Goal: Task Accomplishment & Management: Complete application form

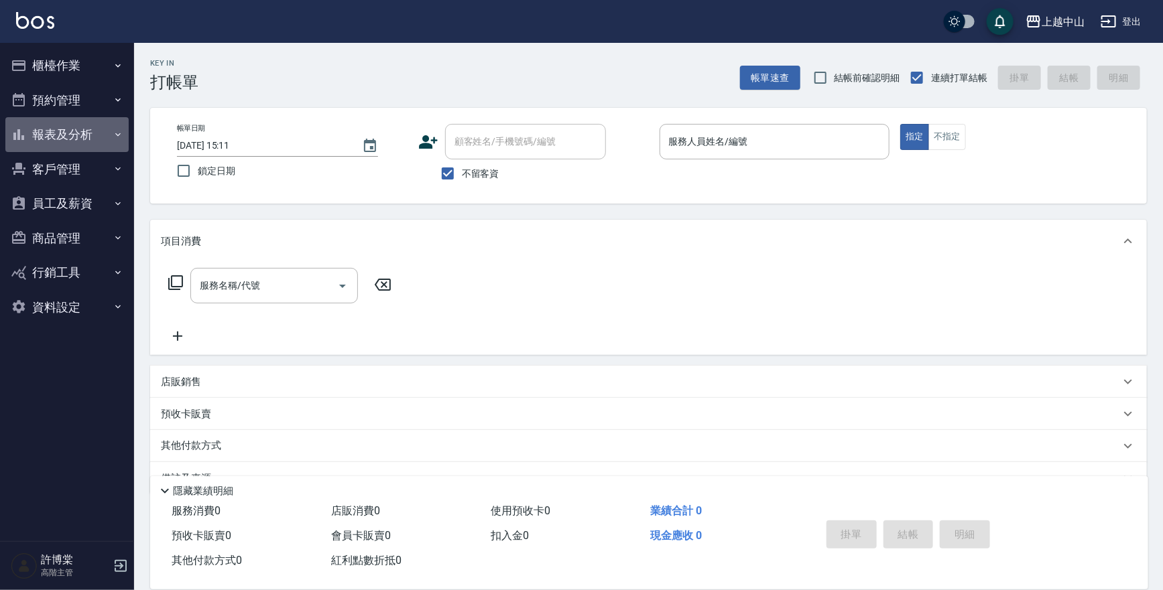
click at [53, 133] on button "報表及分析" at bounding box center [66, 134] width 123 height 35
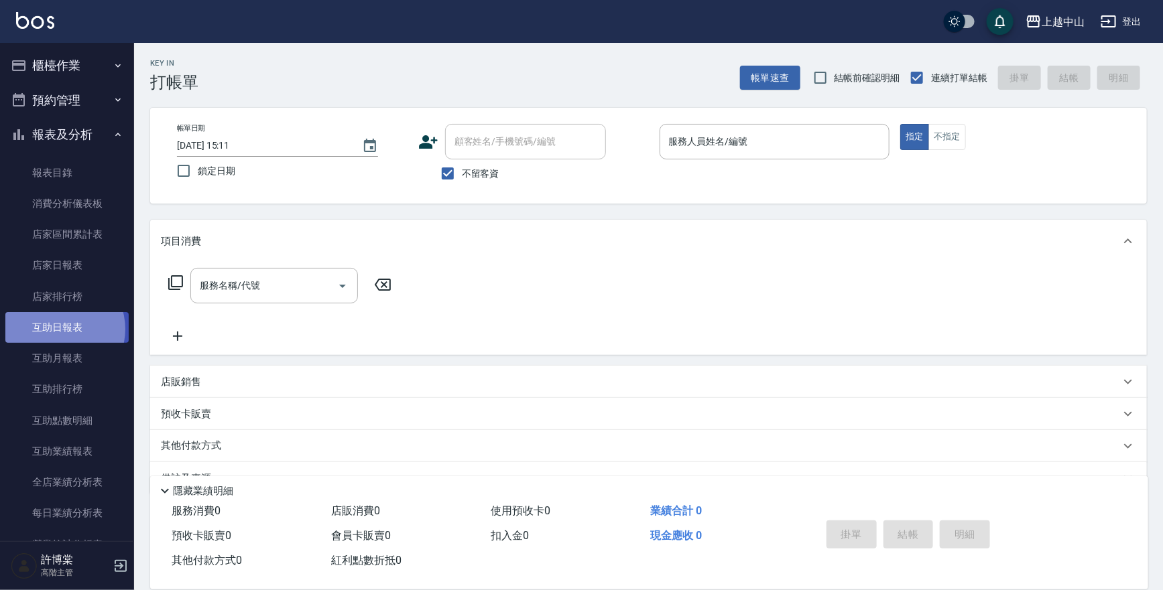
click at [58, 330] on link "互助日報表" at bounding box center [66, 327] width 123 height 31
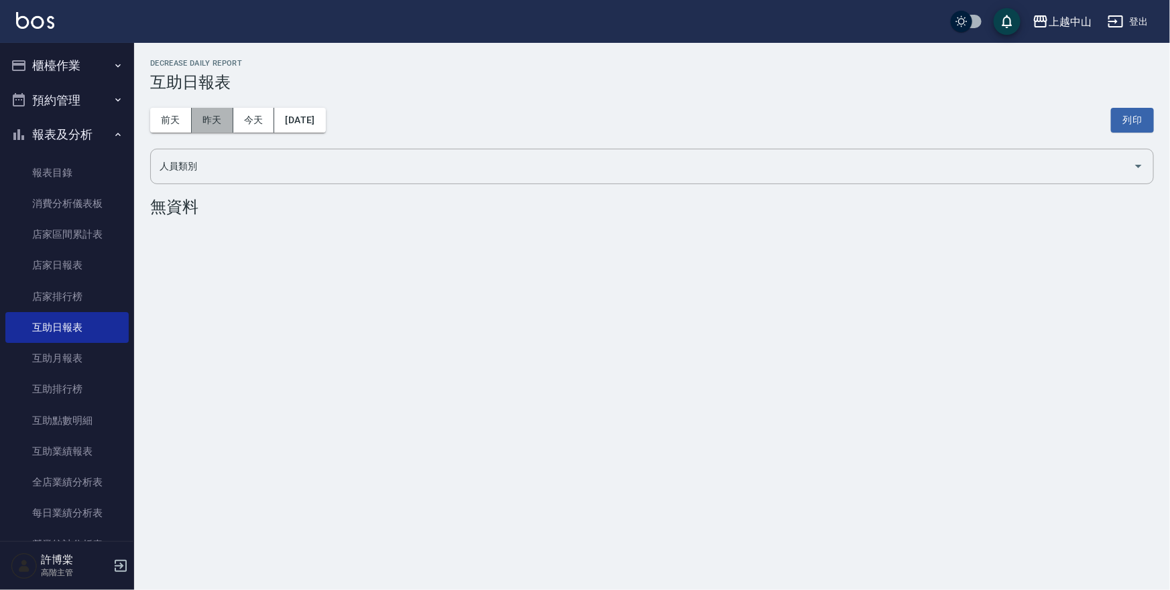
click at [218, 123] on button "昨天" at bounding box center [213, 120] width 42 height 25
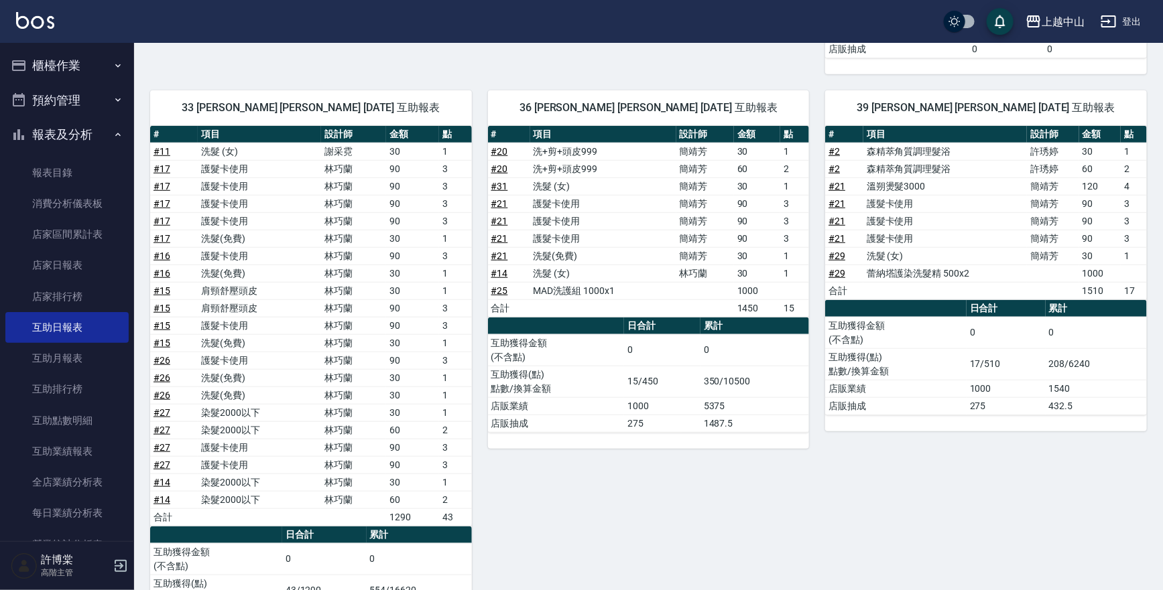
scroll to position [454, 0]
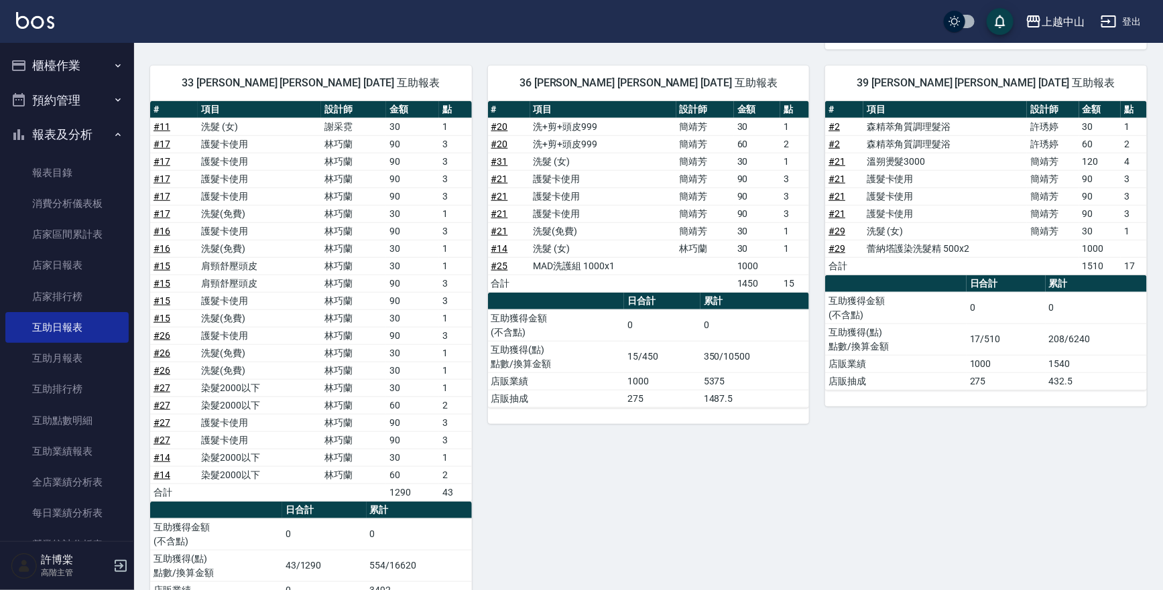
click at [72, 133] on button "報表及分析" at bounding box center [66, 134] width 123 height 35
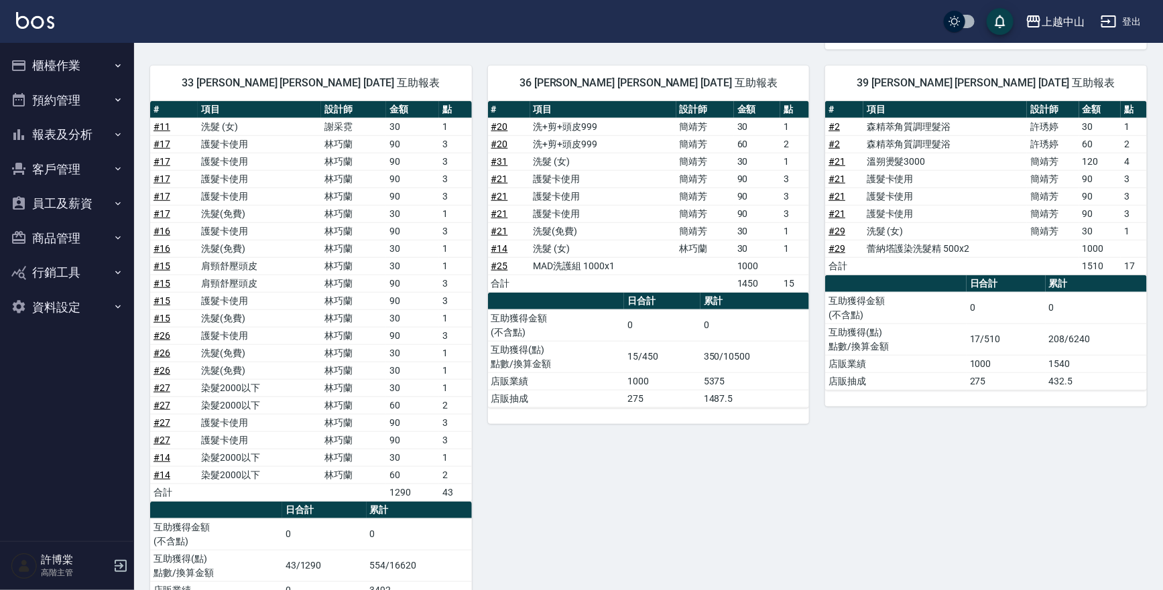
click at [101, 58] on button "櫃檯作業" at bounding box center [66, 65] width 123 height 35
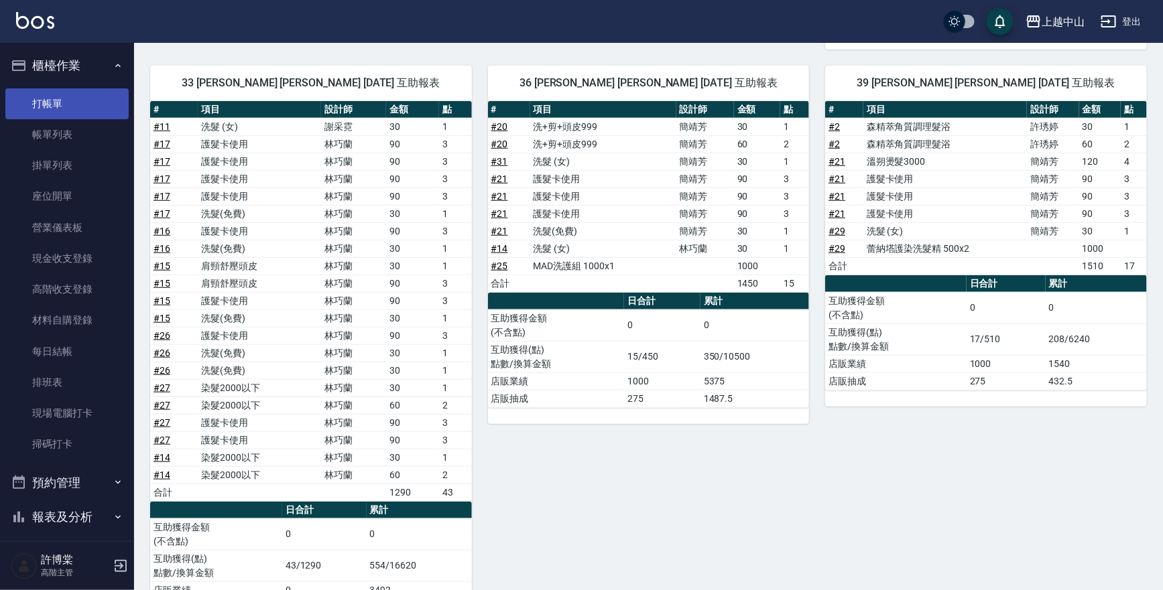
click at [86, 99] on link "打帳單" at bounding box center [66, 103] width 123 height 31
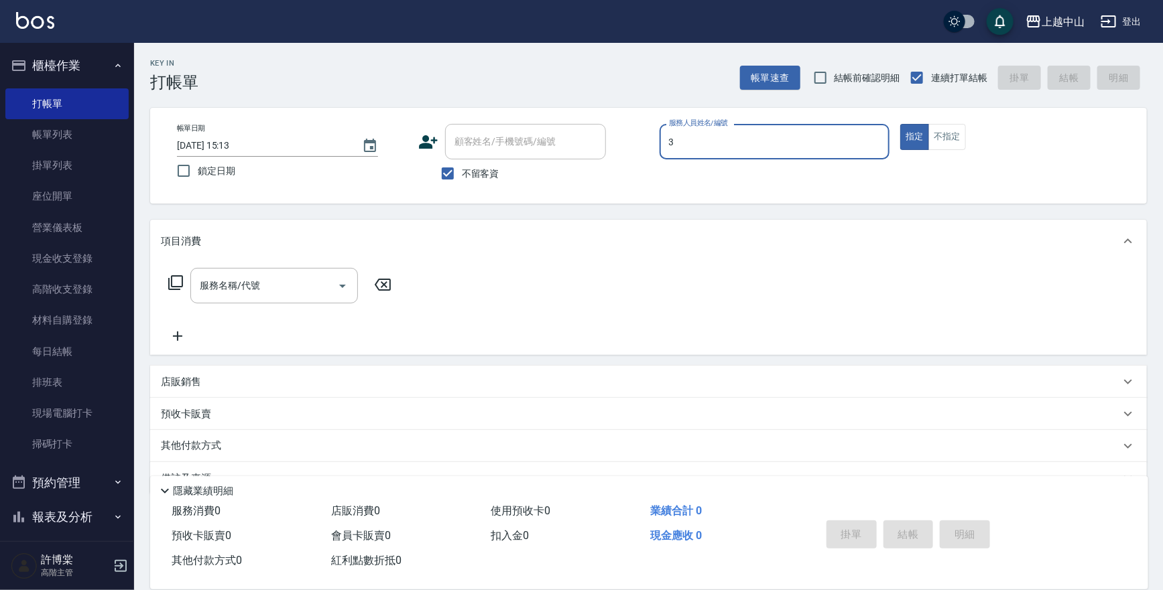
type input "Betty-3"
type button "true"
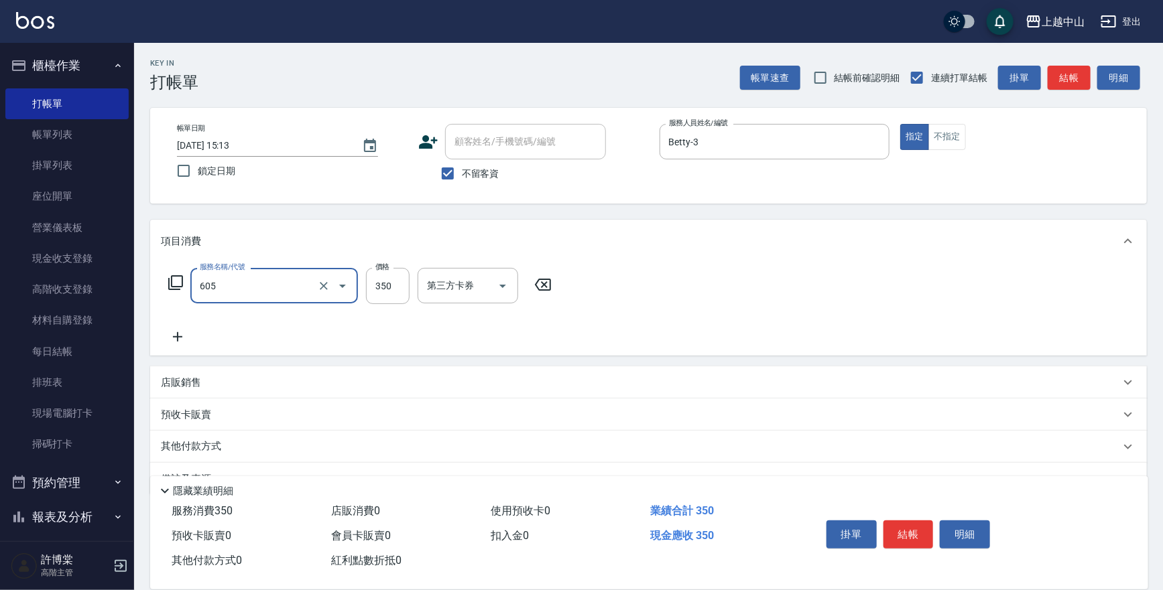
type input "洗髮 (女)(605)"
type input "400"
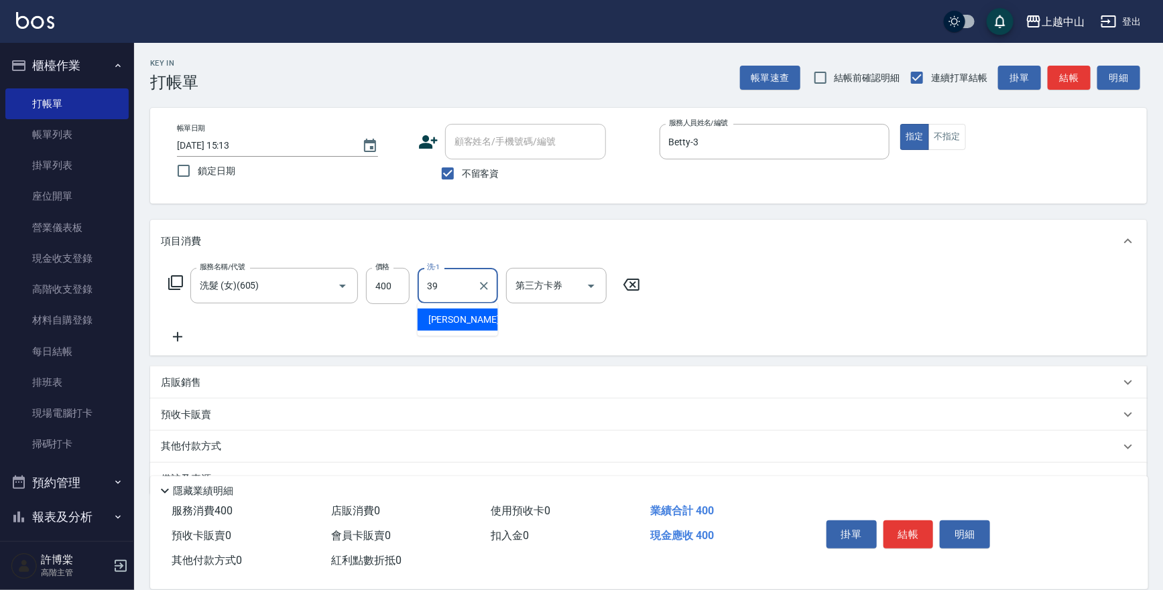
type input "俊彥-39"
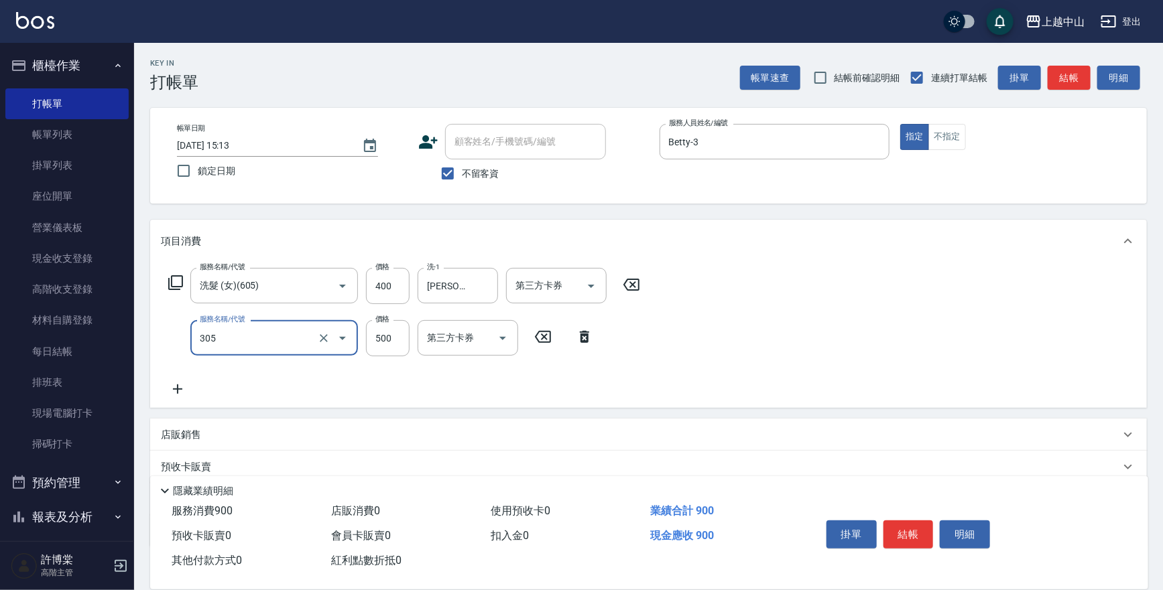
type input "剪髮(305)"
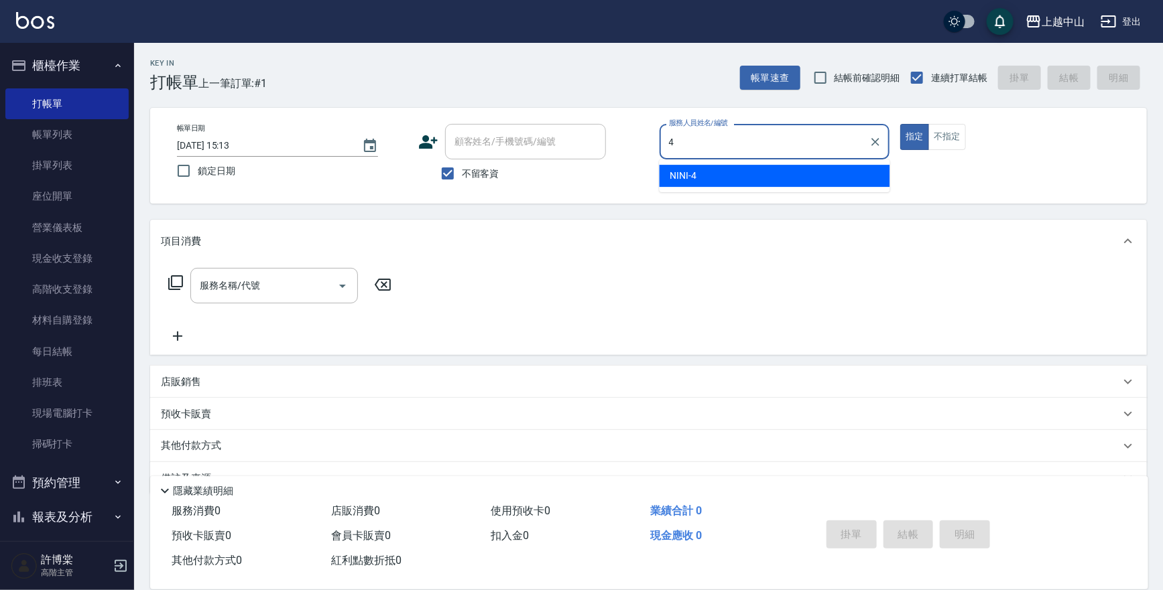
type input "NINI-4"
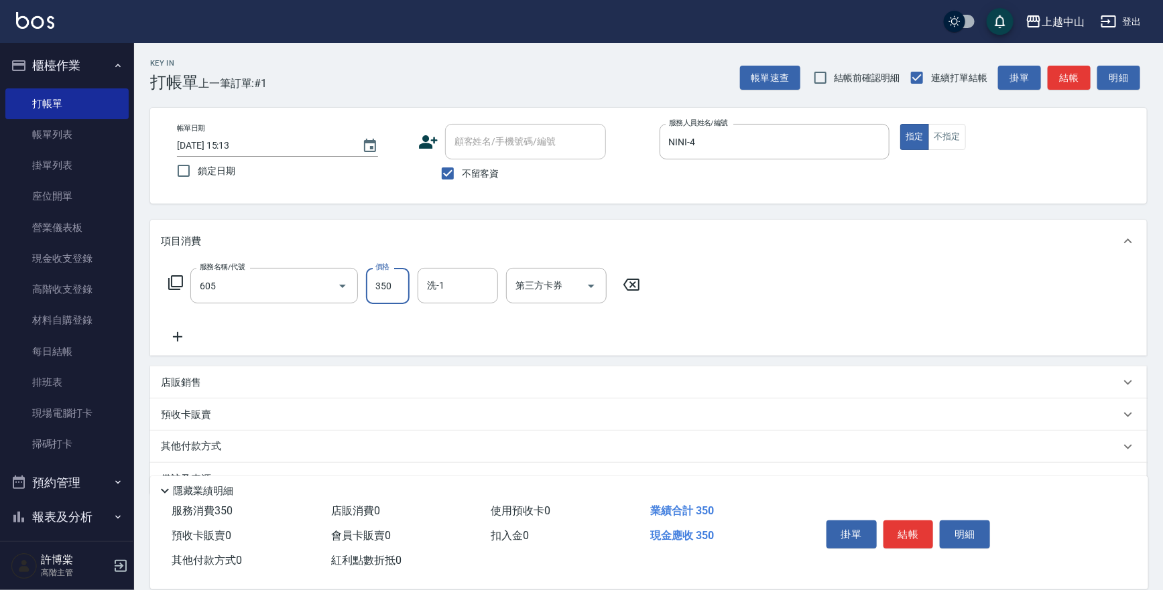
type input "洗髮 (女)(605)"
type input "500"
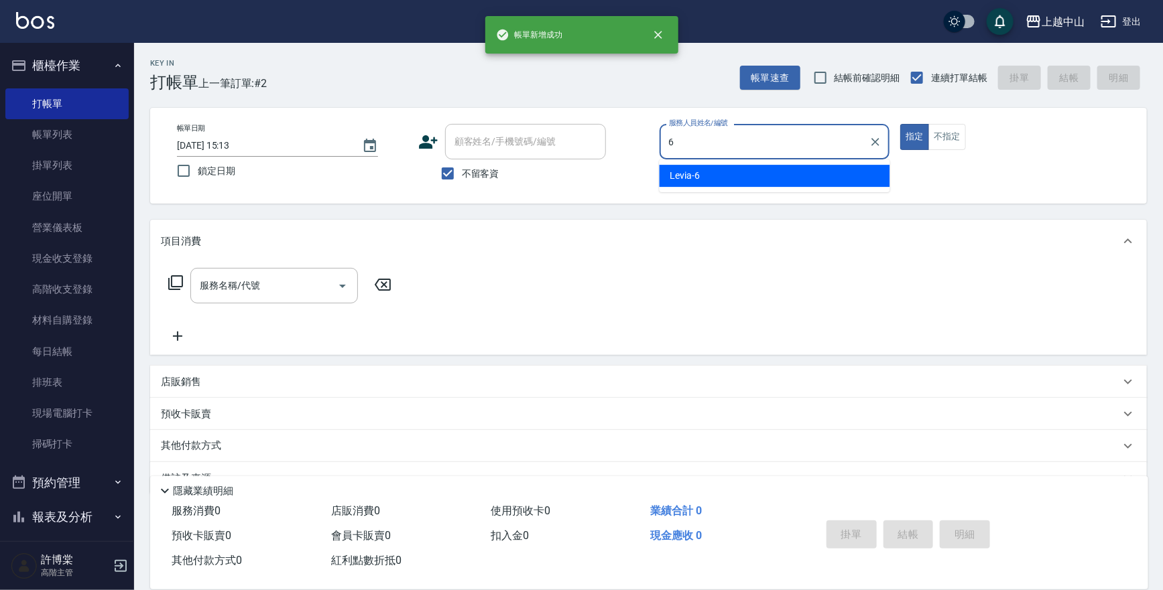
type input "Levia-6"
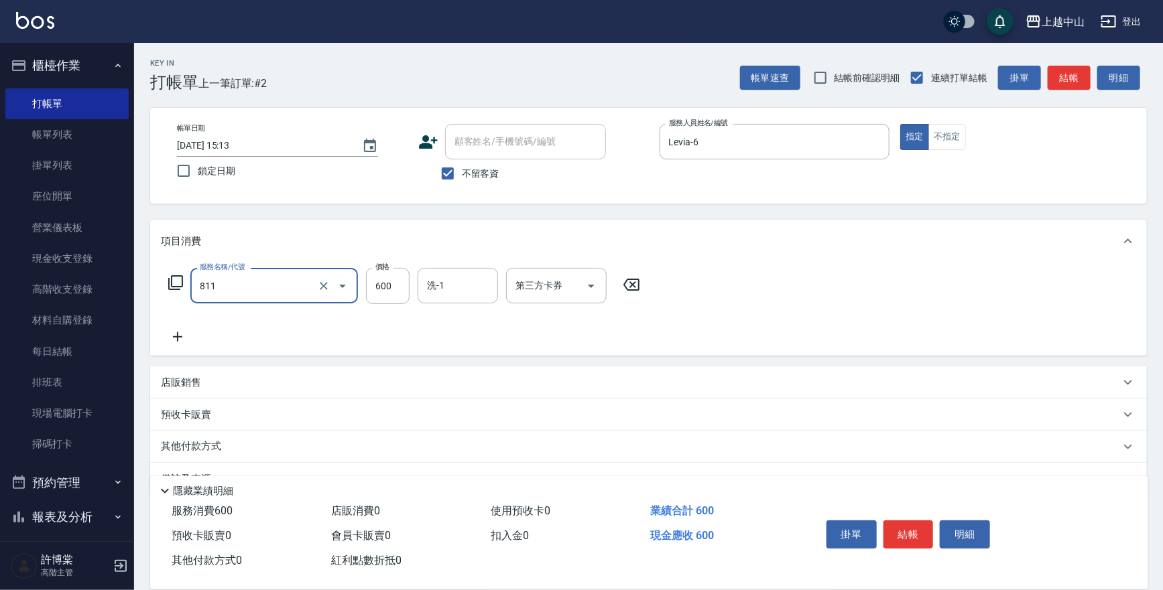
type input "洗+剪(811)"
type input "390"
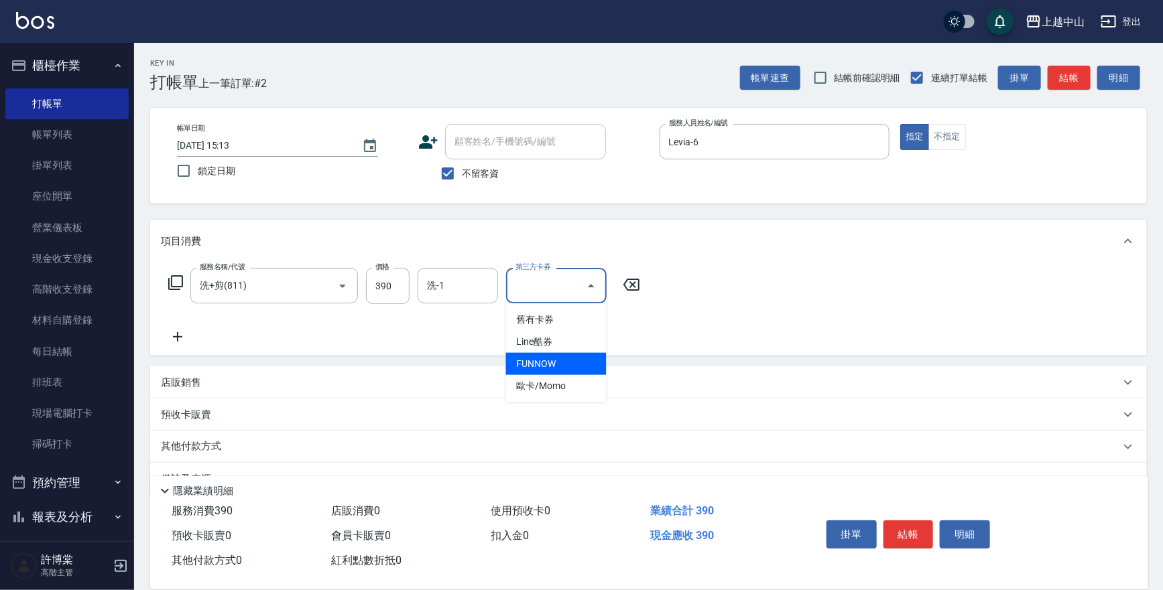
type input "FUNNOW"
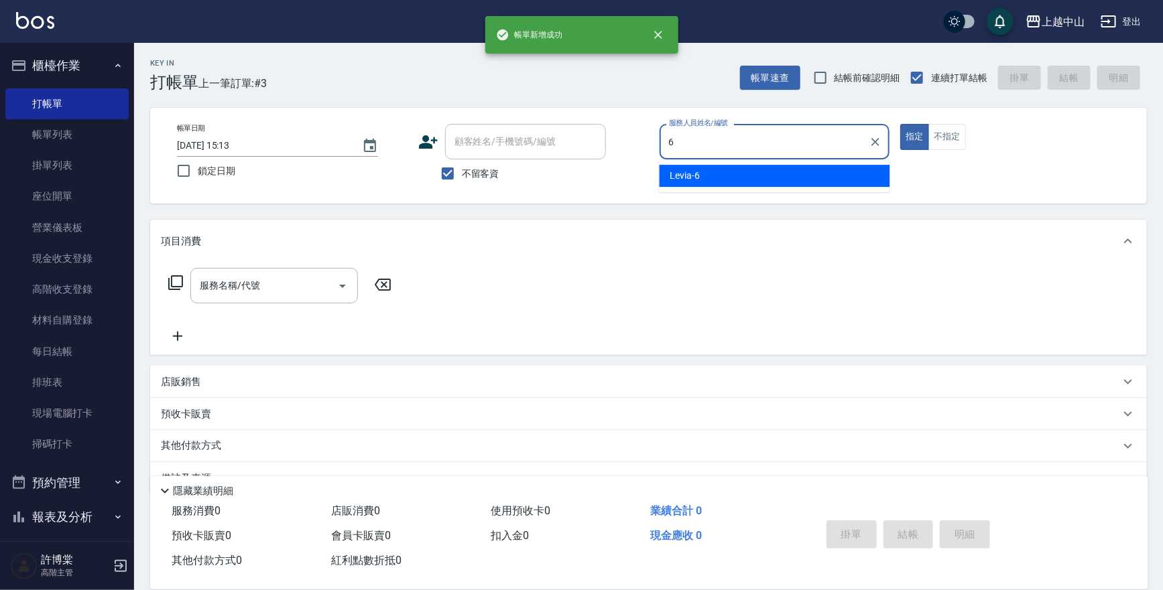
type input "Levia-6"
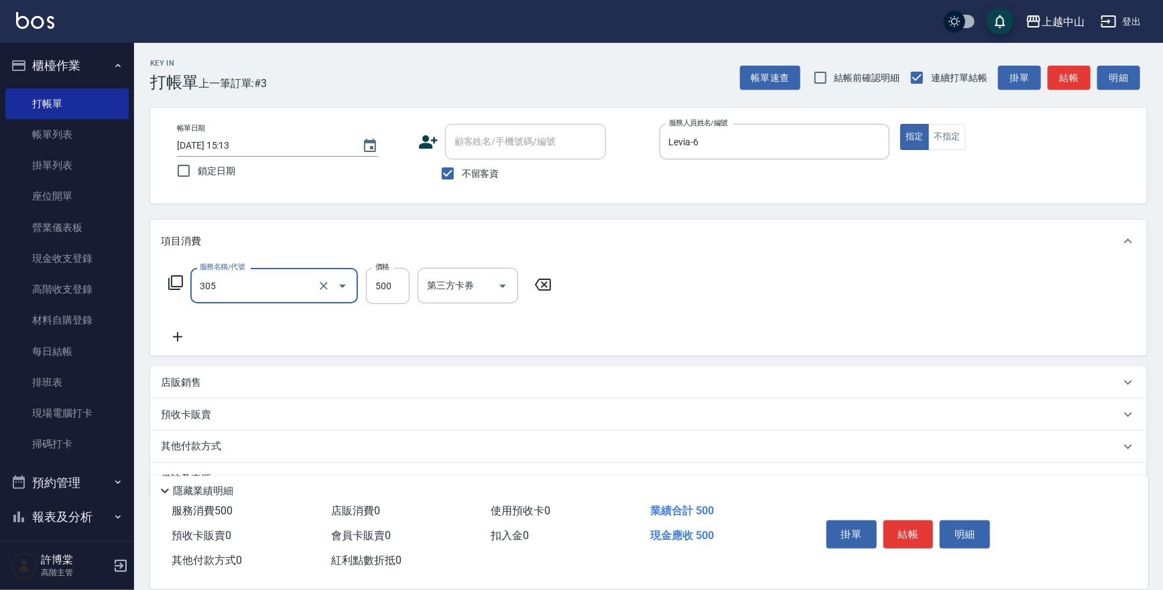
type input "剪髮(305)"
type input "300"
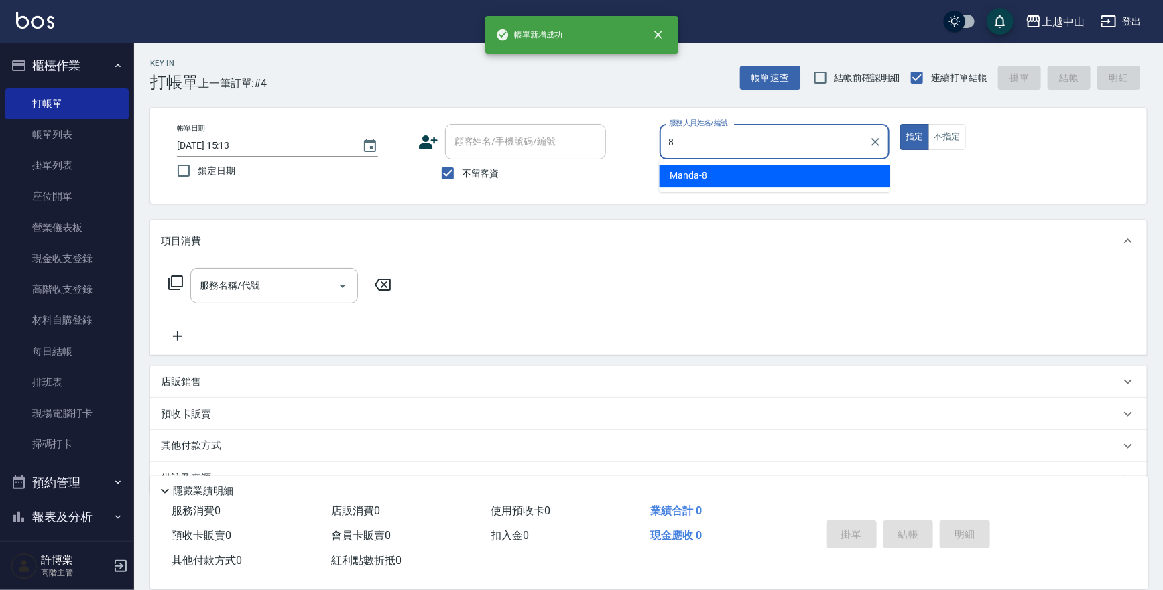
type input "Manda-8"
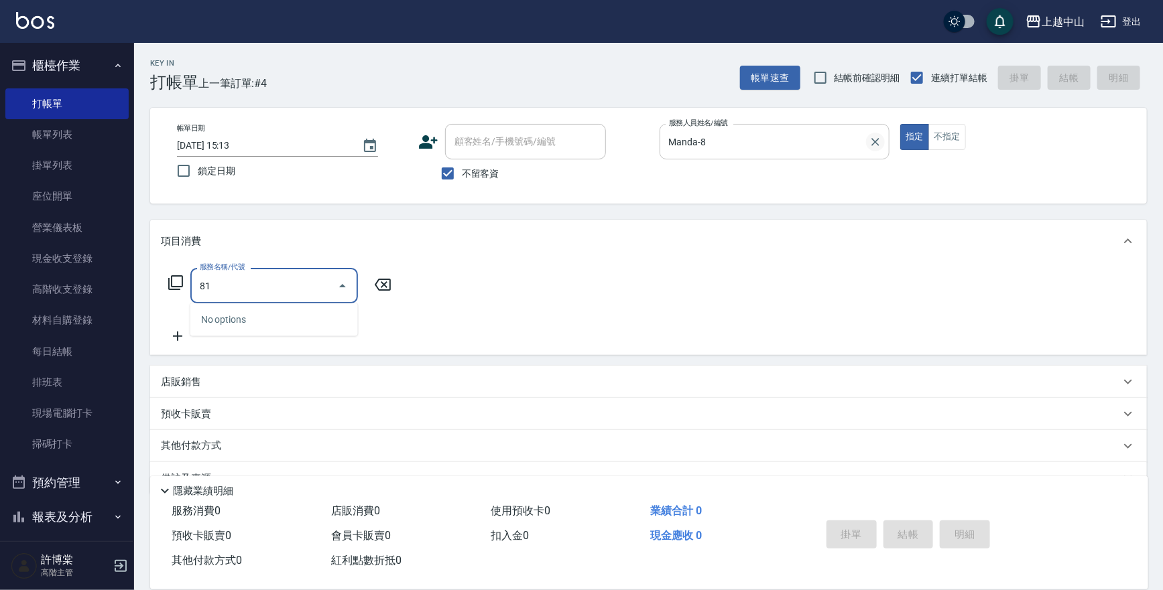
click at [872, 145] on icon "Clear" at bounding box center [875, 141] width 13 height 13
type input "81"
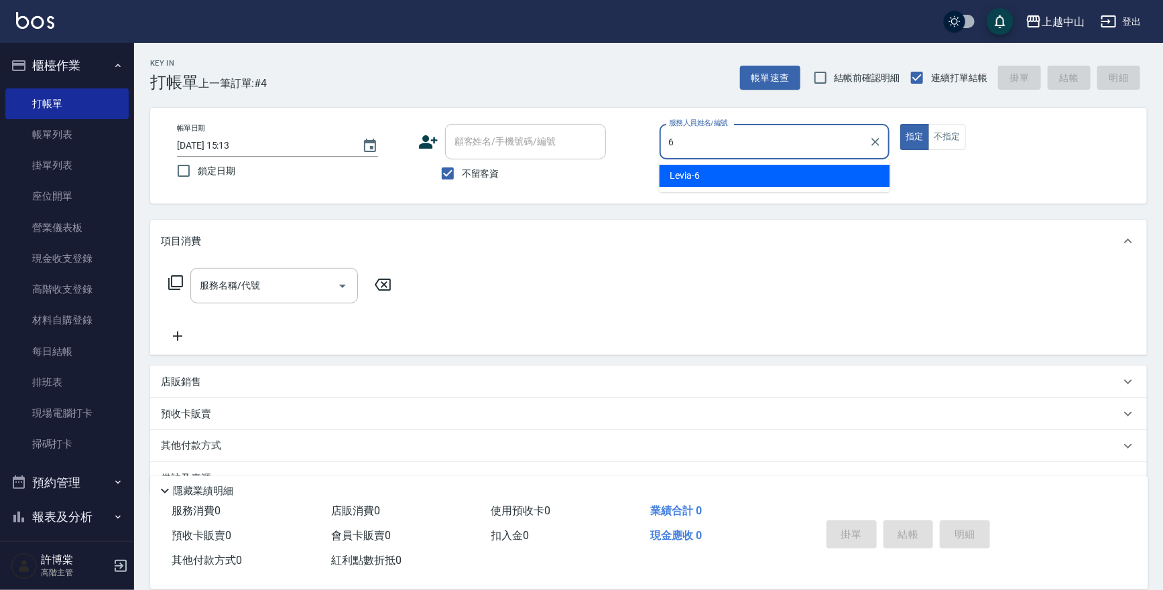
type input "Levia-6"
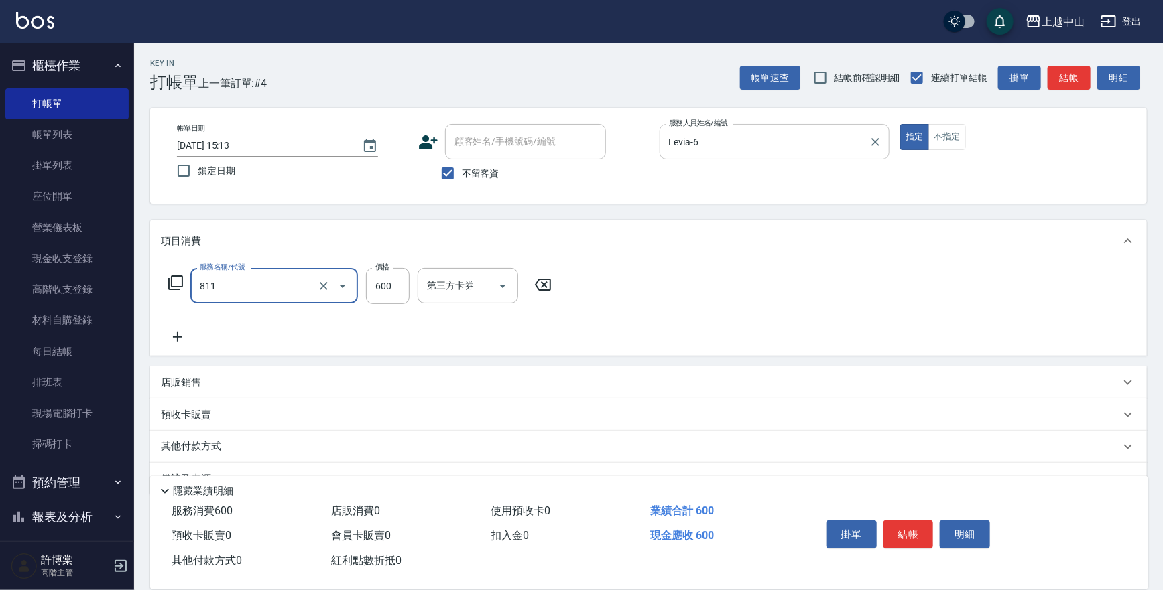
type input "洗+剪(811)"
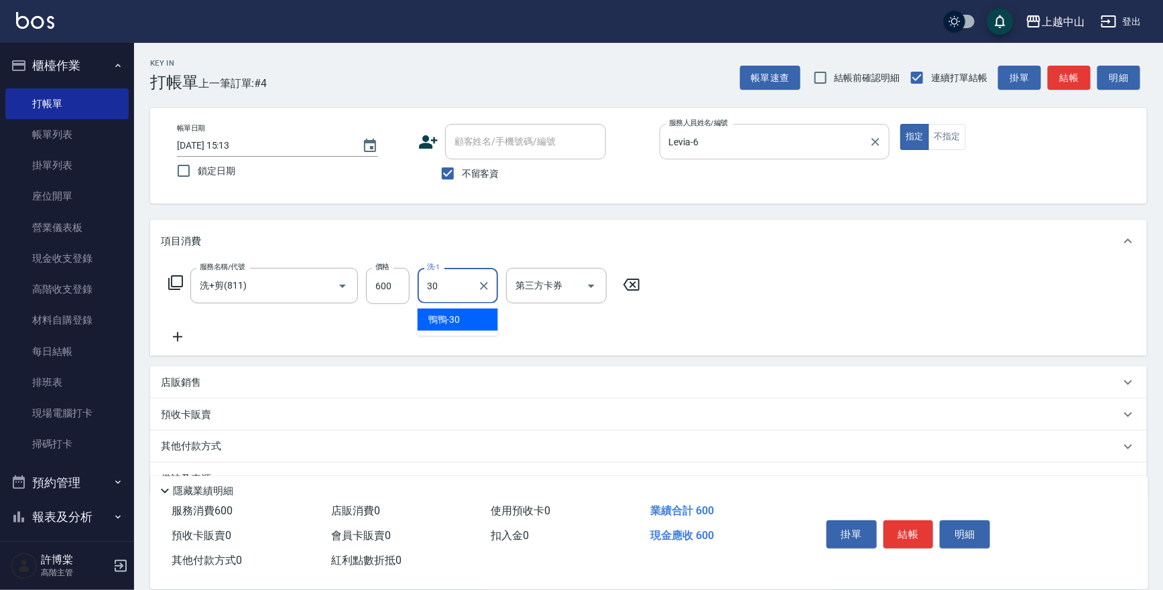
type input "鴨鴨-30"
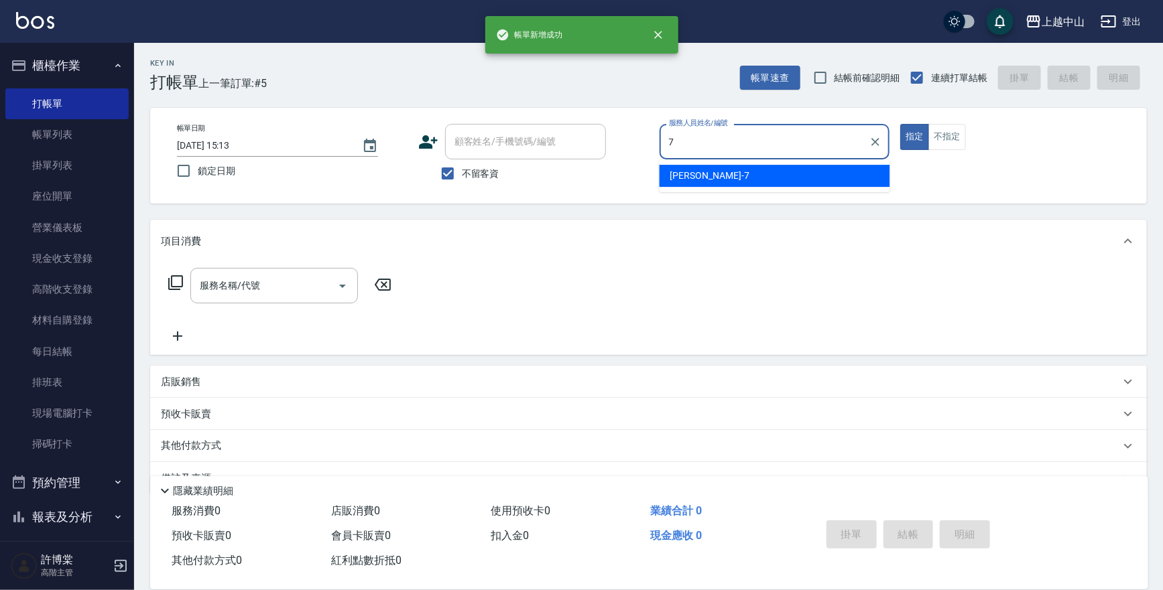
type input "Maggie-7"
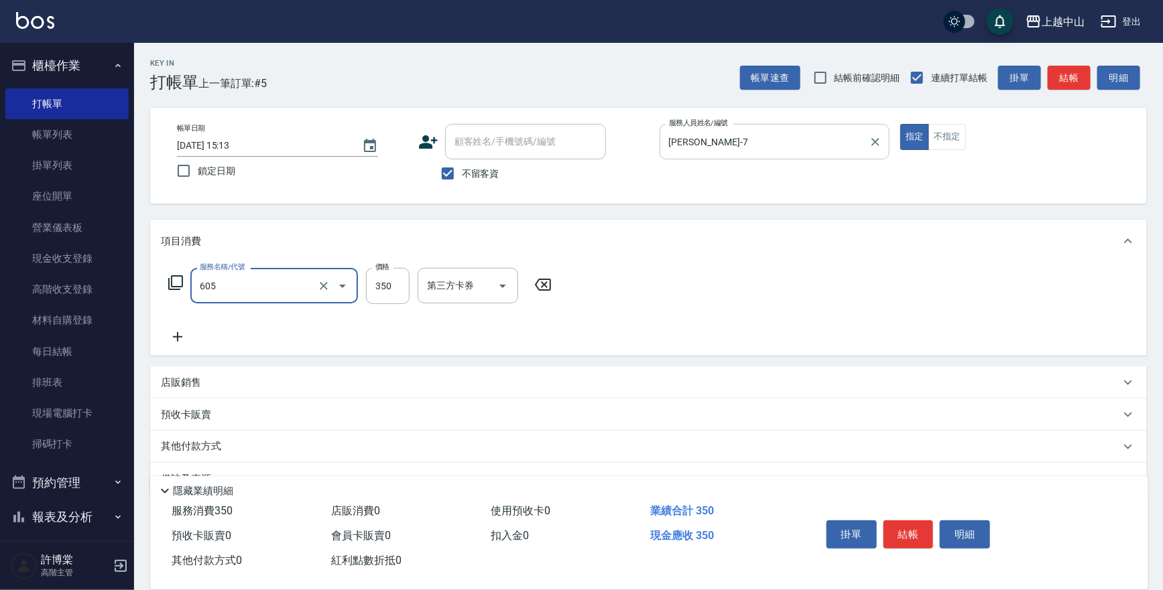
type input "洗髮 (女)(605)"
type input "400"
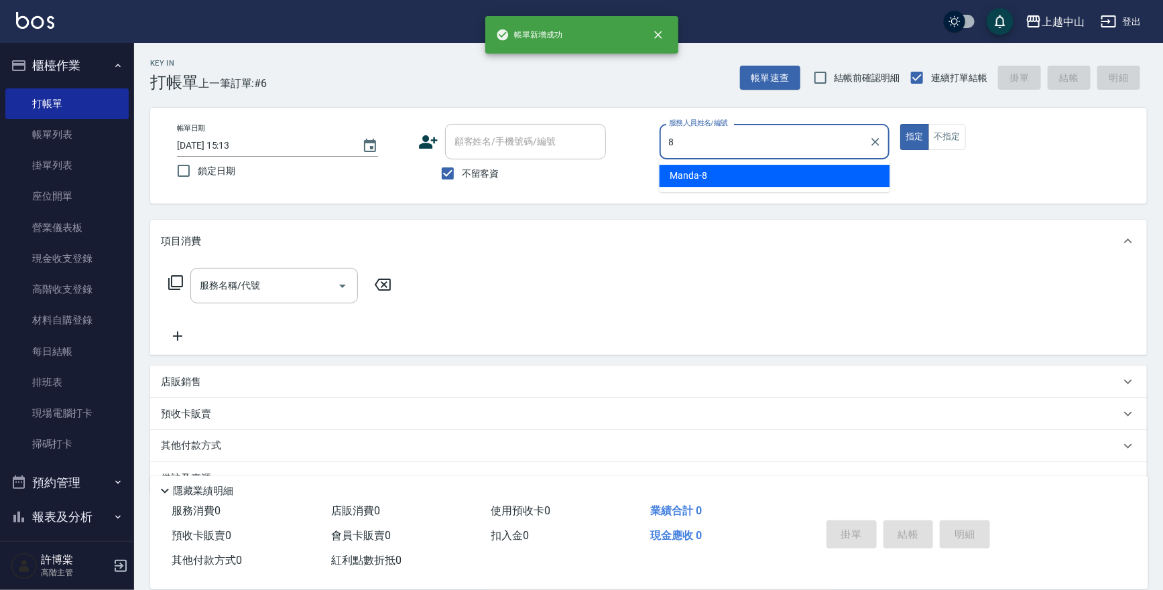
type input "Manda-8"
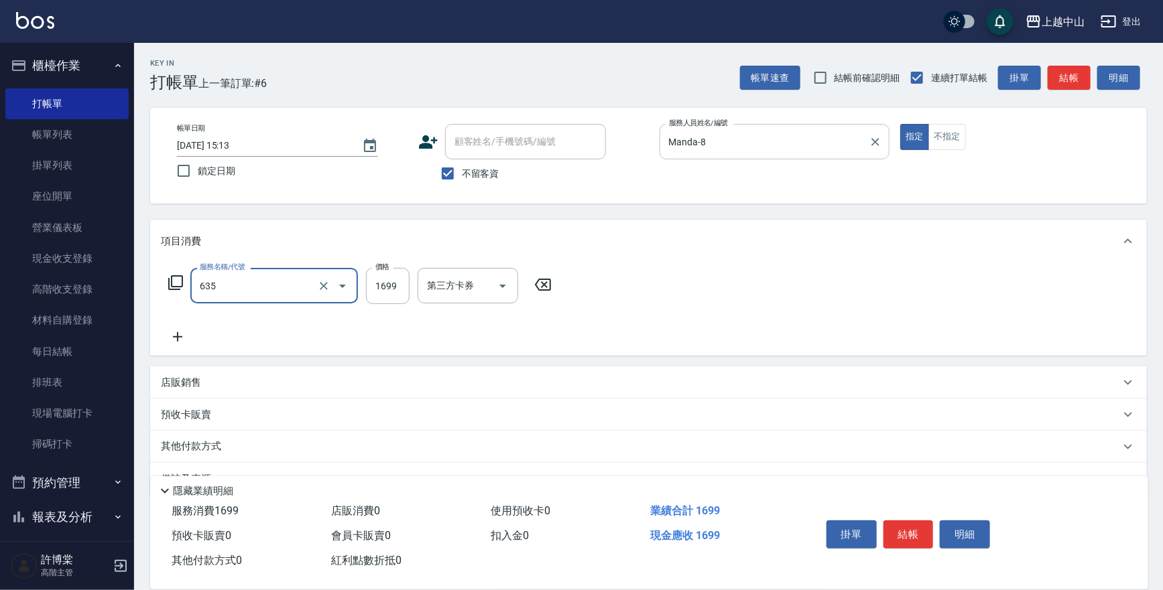
type input "兩段自備單次(635)"
type input "3749"
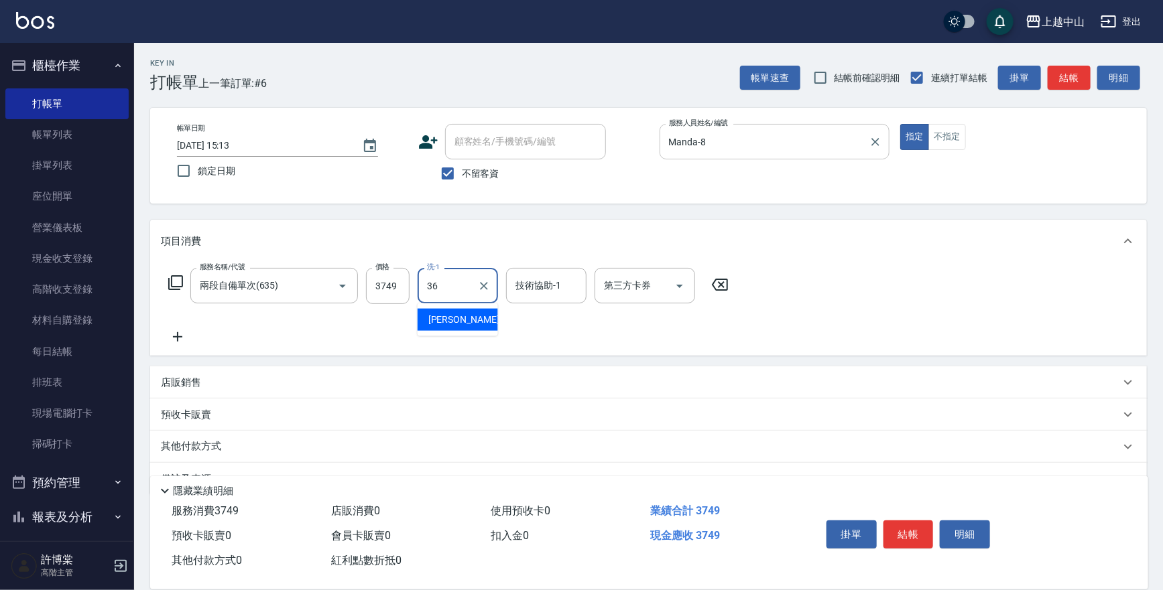
type input "薇慈-36"
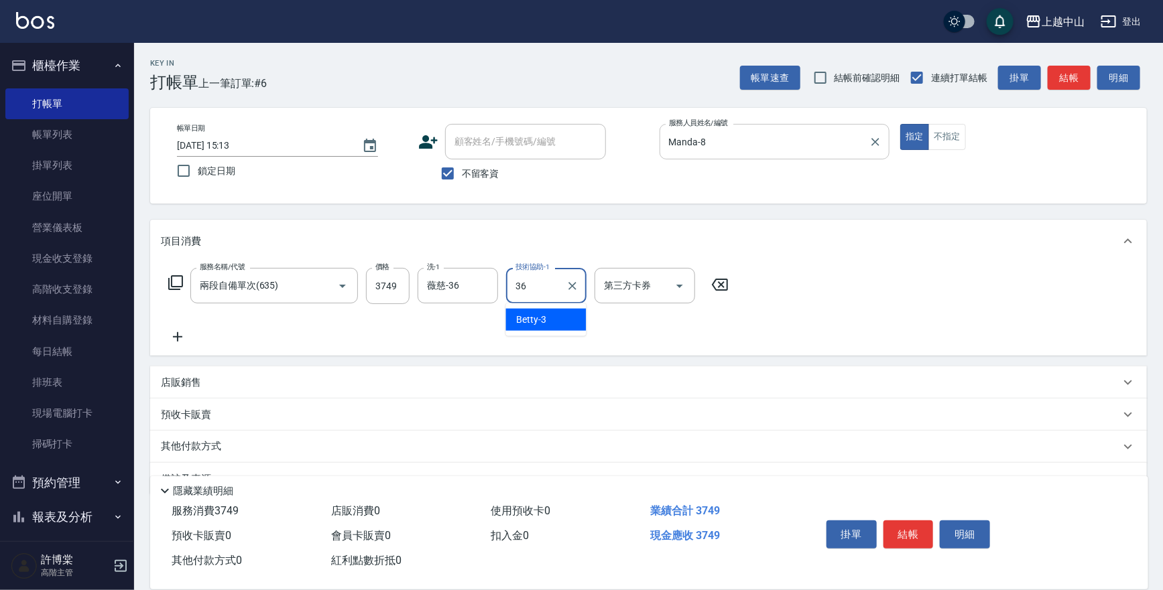
type input "薇慈-36"
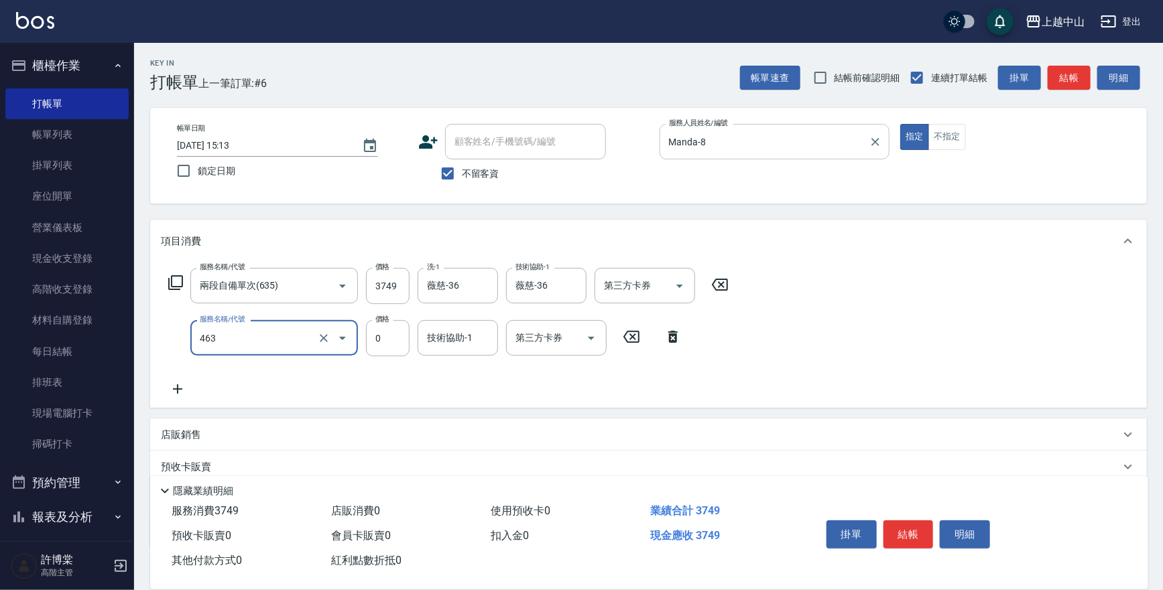
type input "護髮卡使用(463)"
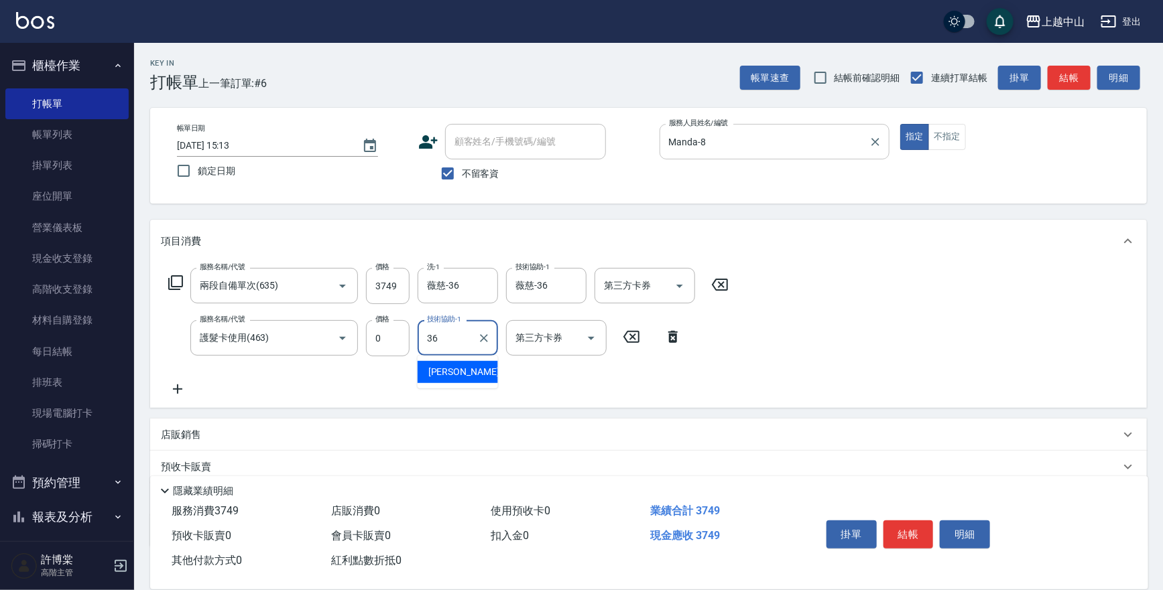
type input "薇慈-36"
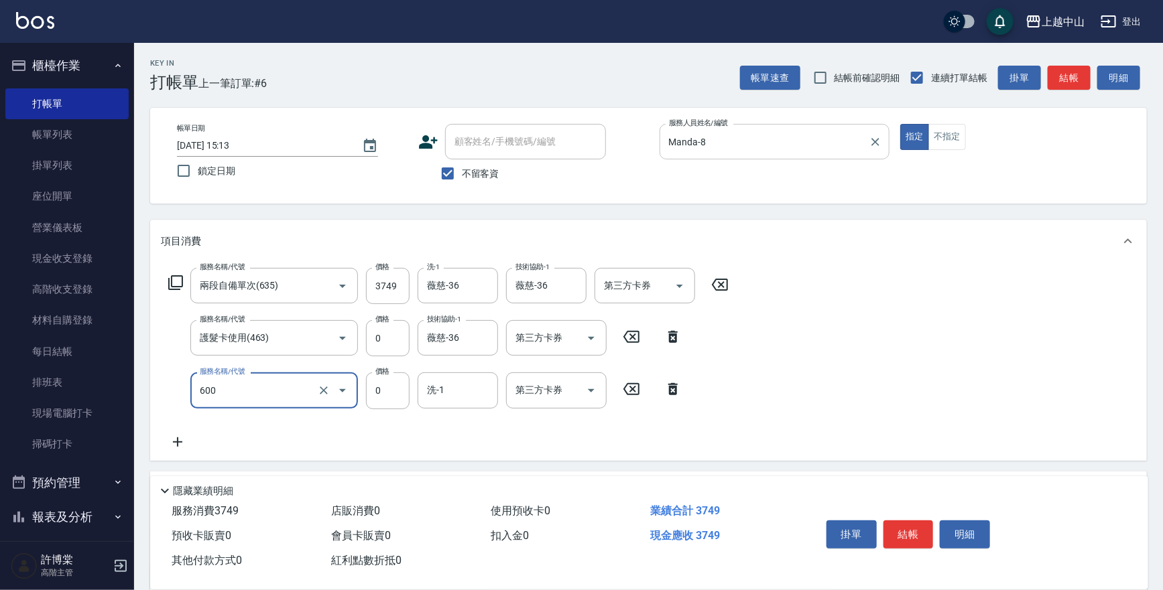
type input "洗髮(免費)(600)"
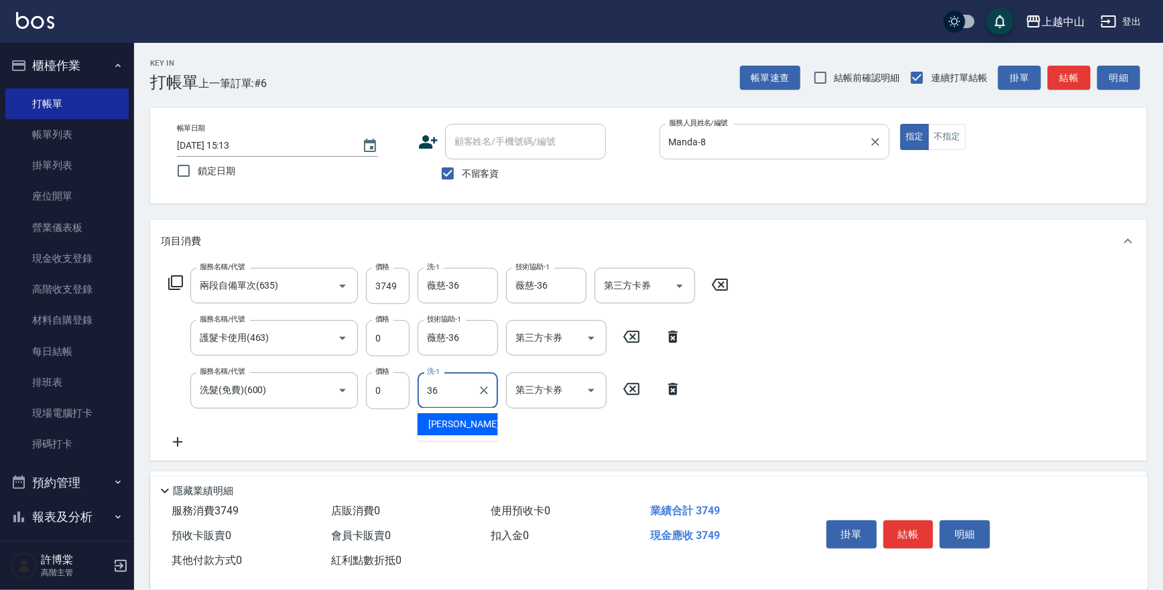
type input "薇慈-36"
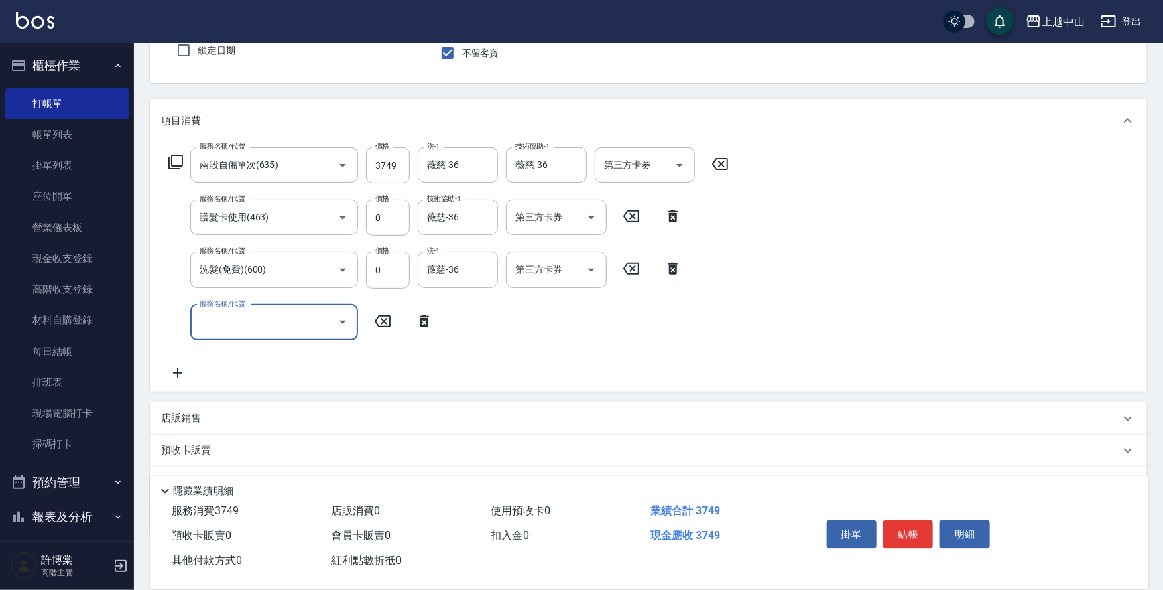
scroll to position [121, 0]
type input "洗髮(免費)(600)"
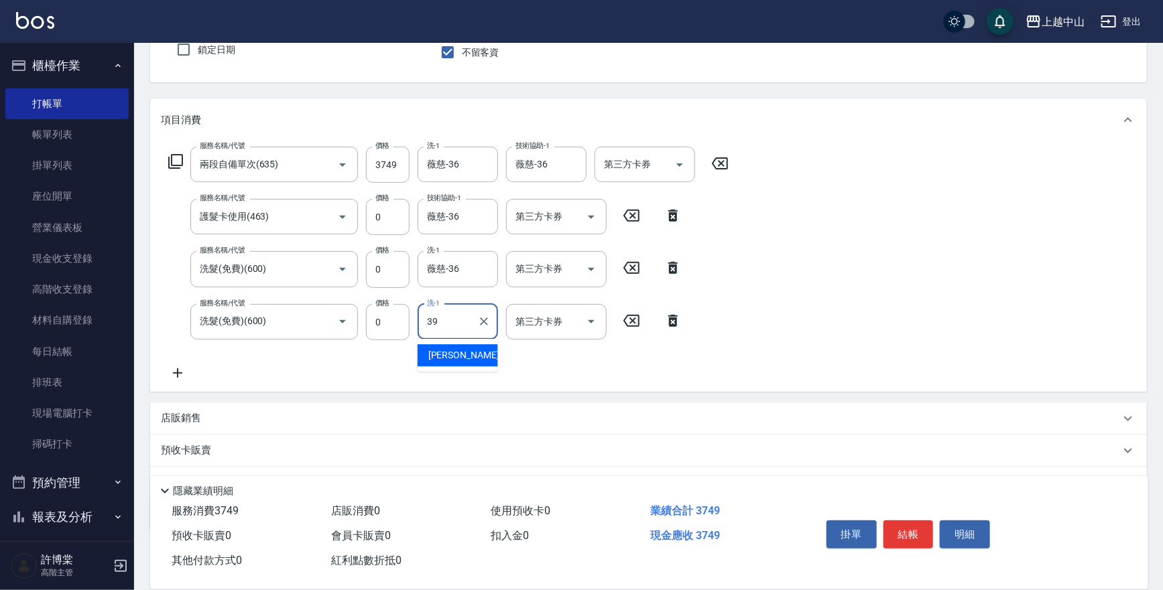
type input "俊彥-39"
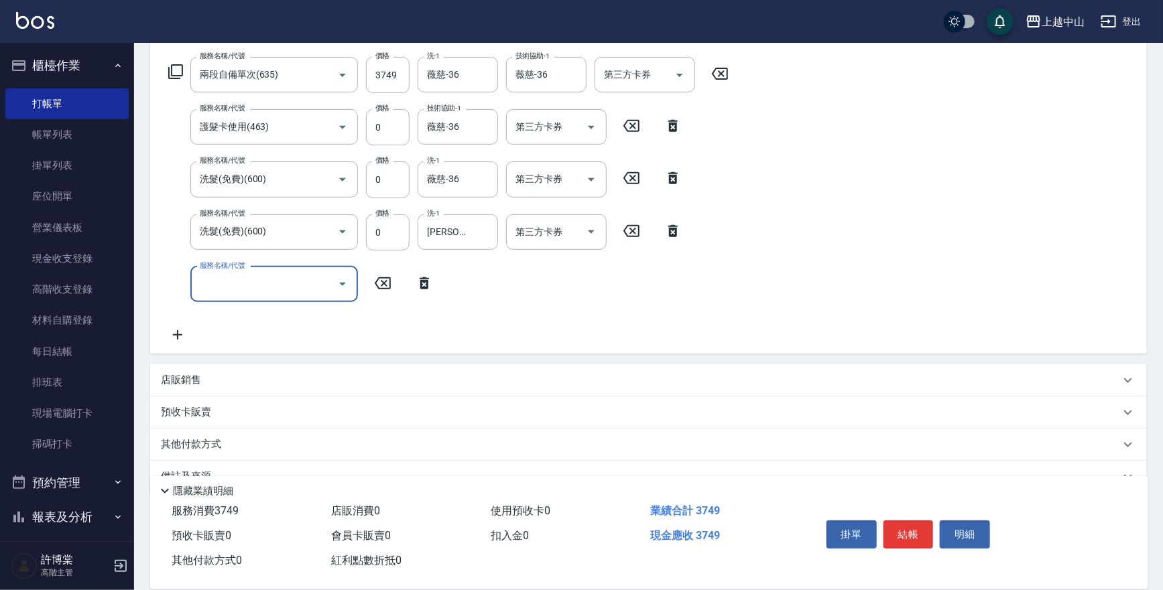
scroll to position [239, 0]
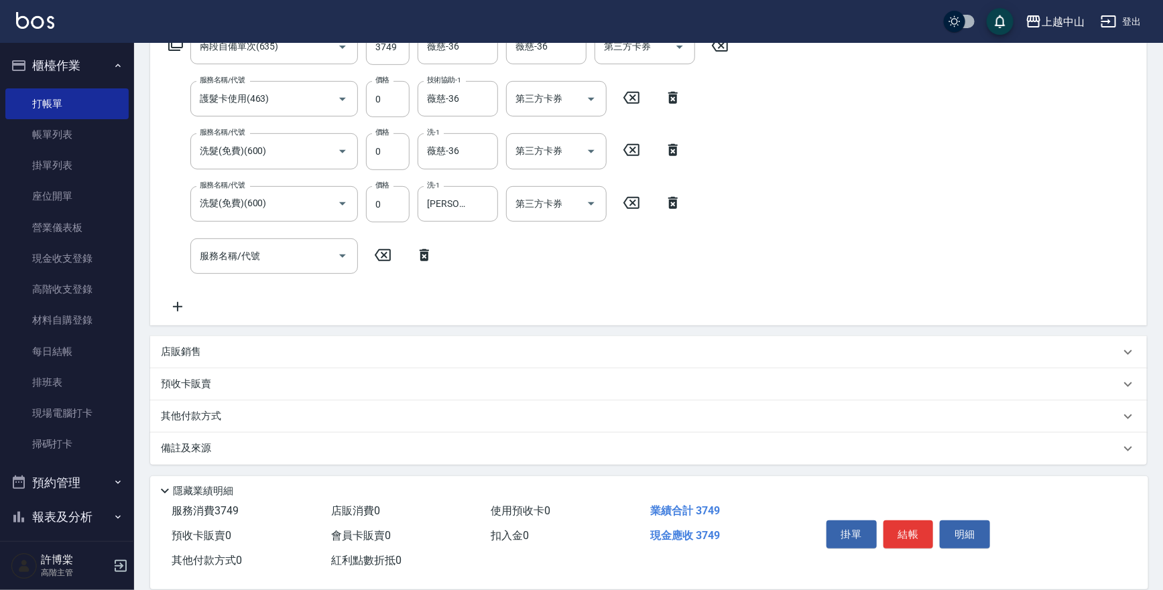
click at [265, 356] on div "店販銷售" at bounding box center [640, 352] width 959 height 14
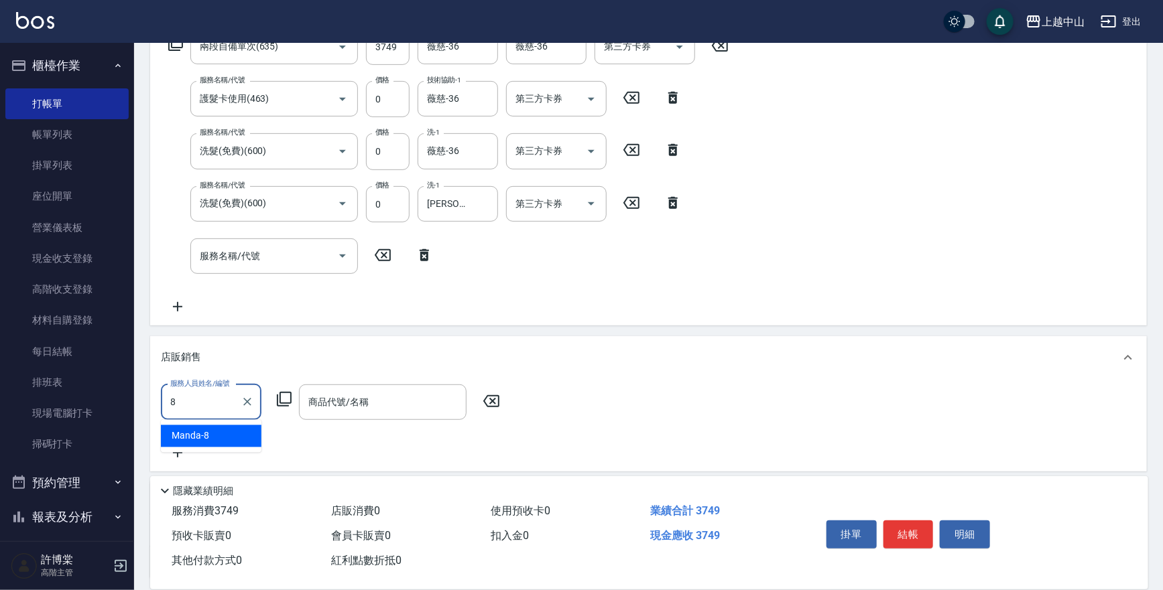
type input "Manda-8"
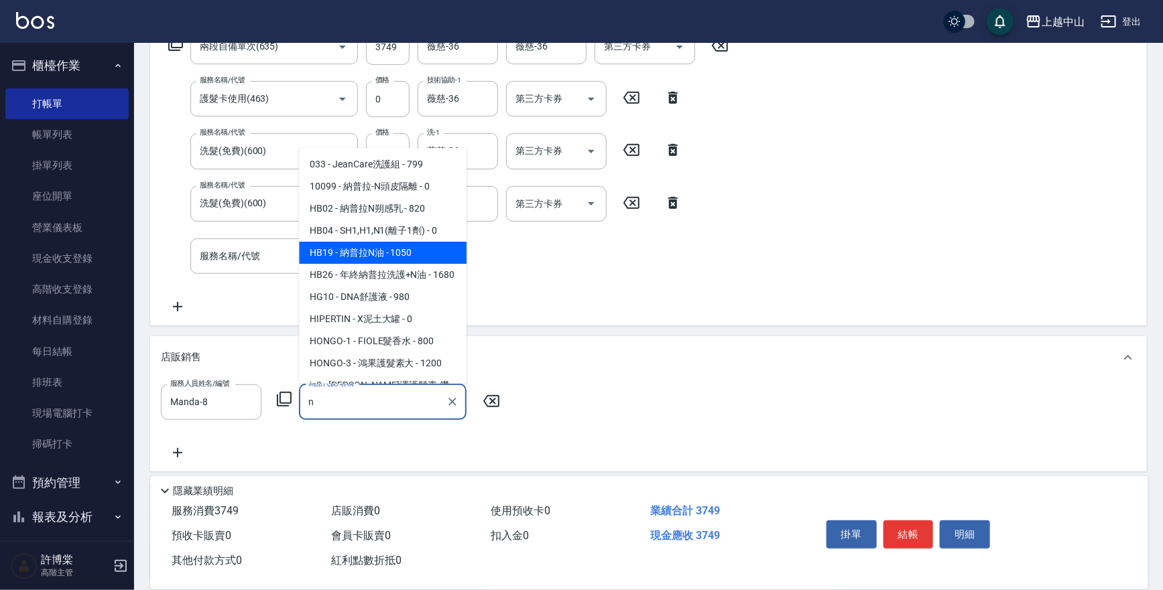
click at [365, 248] on span "HB19 - 納普拉N油 - 1050" at bounding box center [383, 253] width 168 height 22
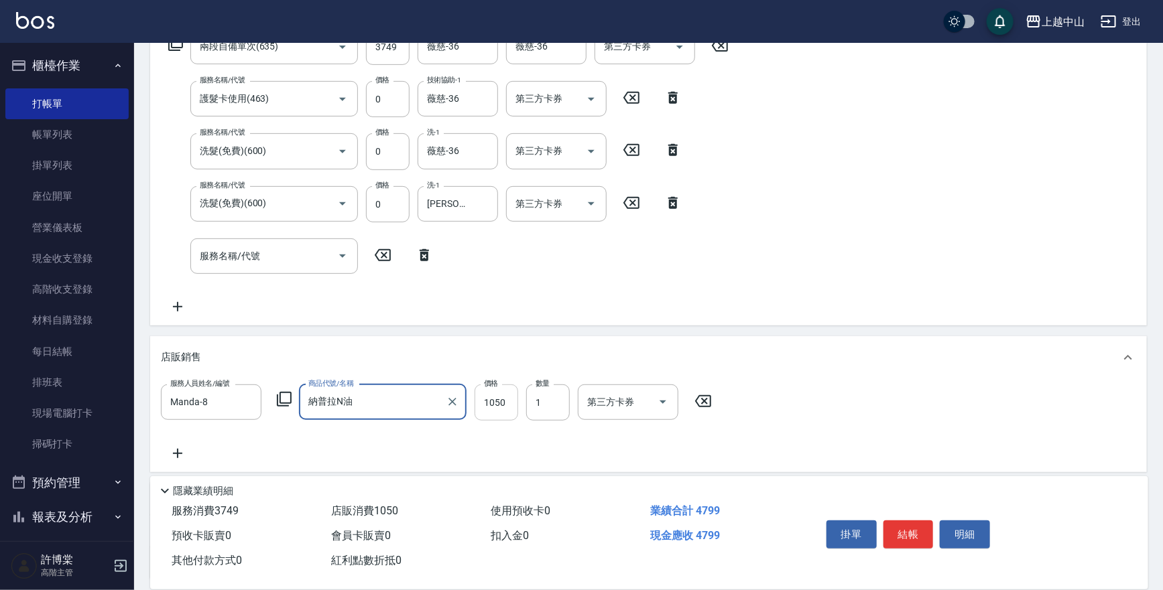
type input "納普拉N油"
click at [499, 402] on input "1050" at bounding box center [497, 403] width 44 height 36
type input "945"
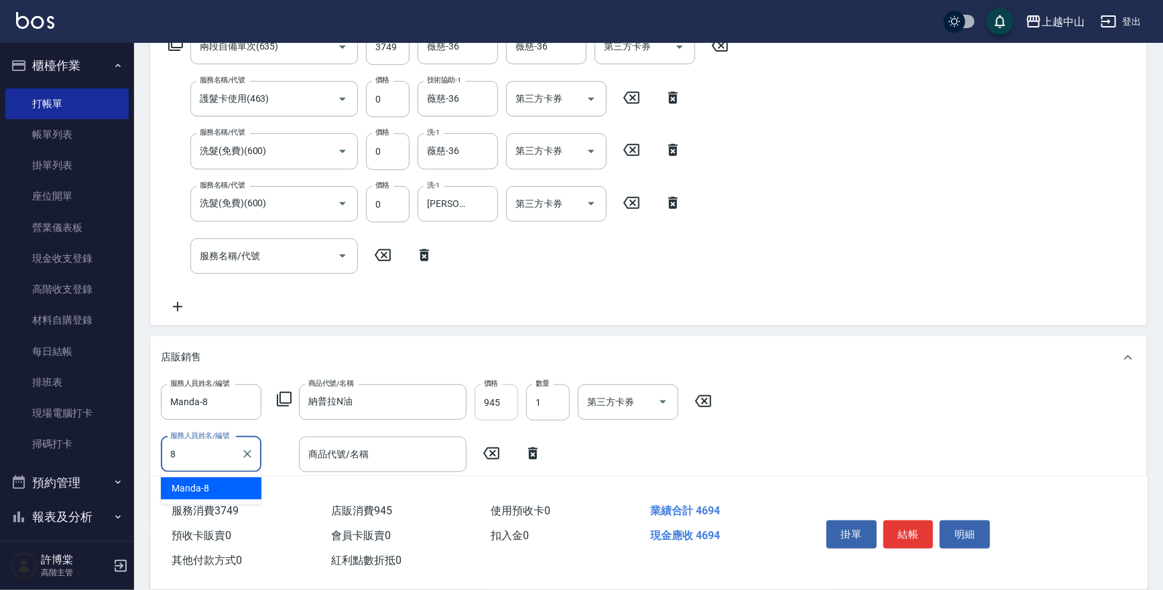
type input "Manda-8"
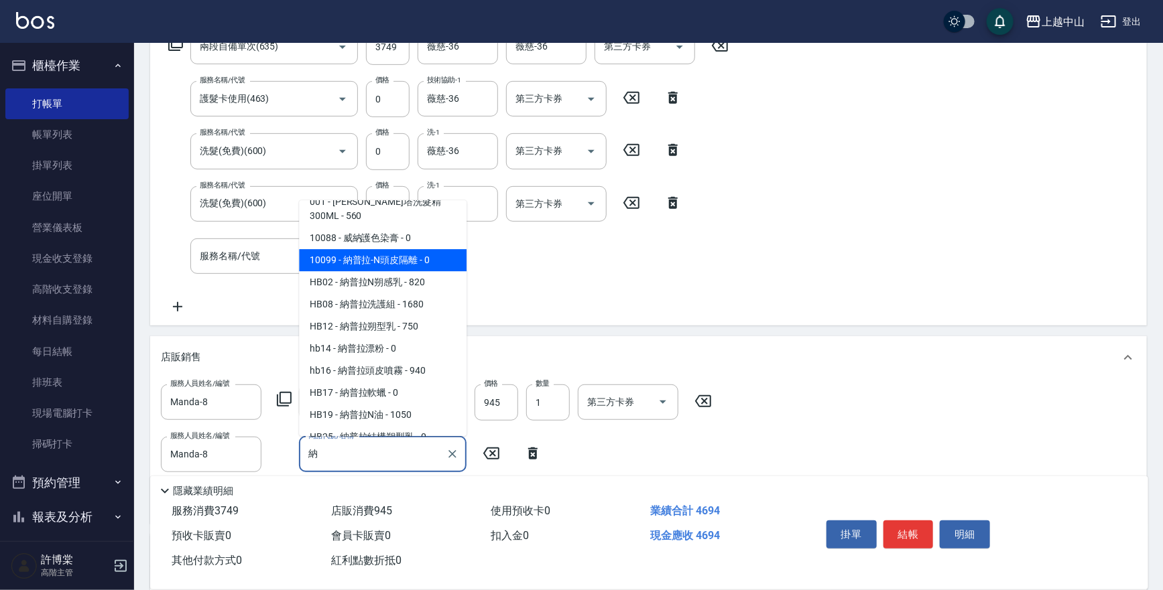
scroll to position [38, 0]
click at [423, 271] on span "HB02 - 納普拉N朔感乳 - 820" at bounding box center [383, 282] width 168 height 22
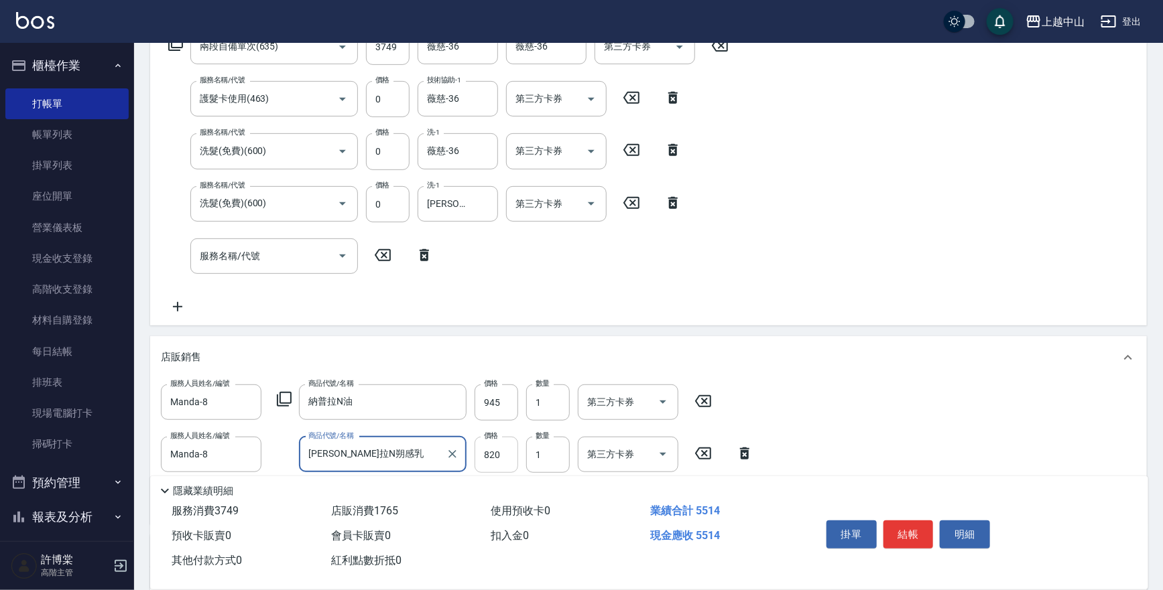
type input "納普拉N朔感乳"
type input "945"
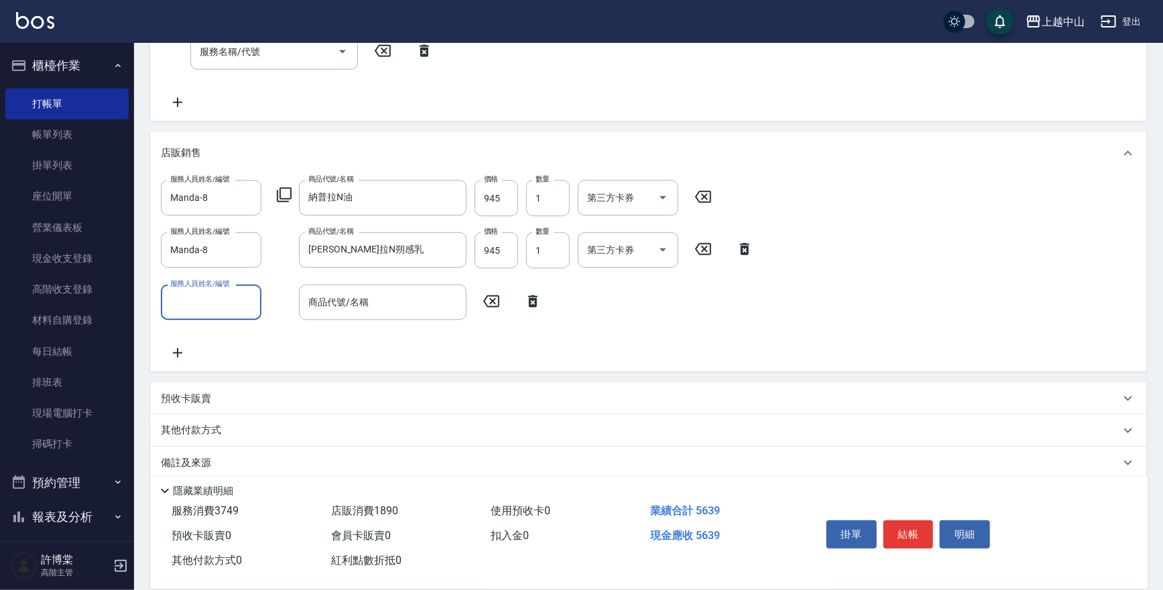
scroll to position [450, 0]
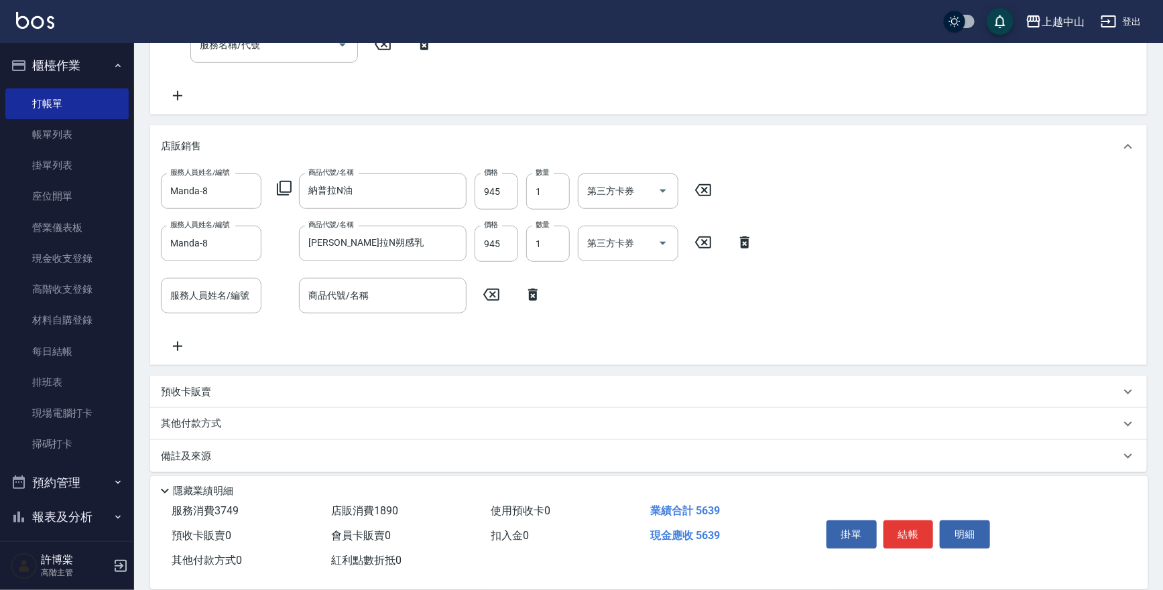
click at [533, 292] on icon at bounding box center [532, 295] width 9 height 12
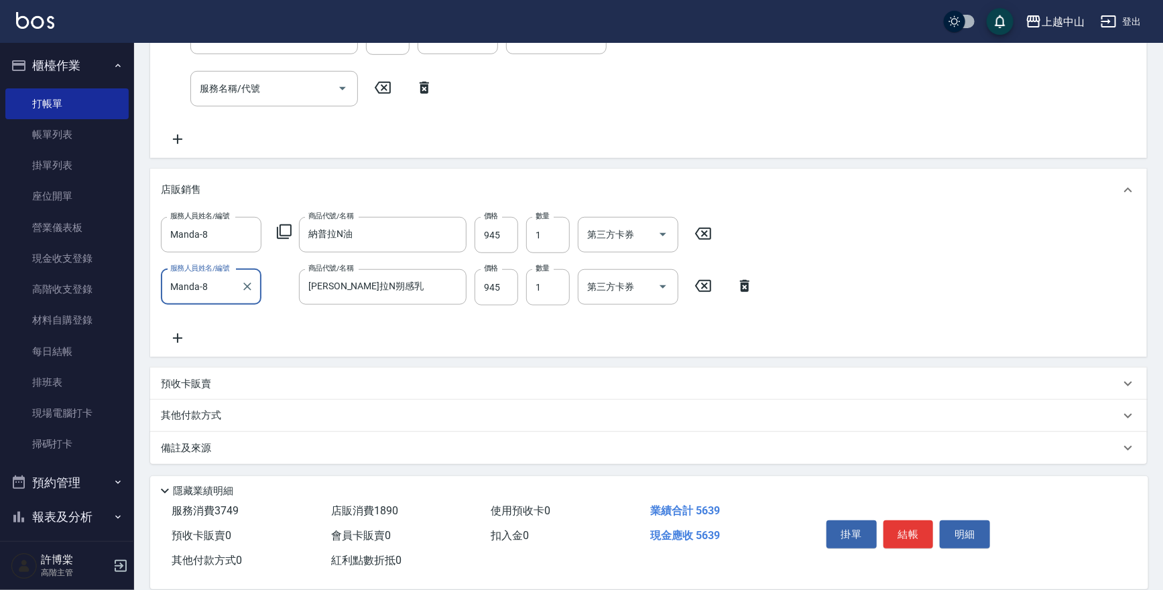
scroll to position [406, 0]
click at [216, 422] on p "其他付款方式" at bounding box center [194, 417] width 67 height 15
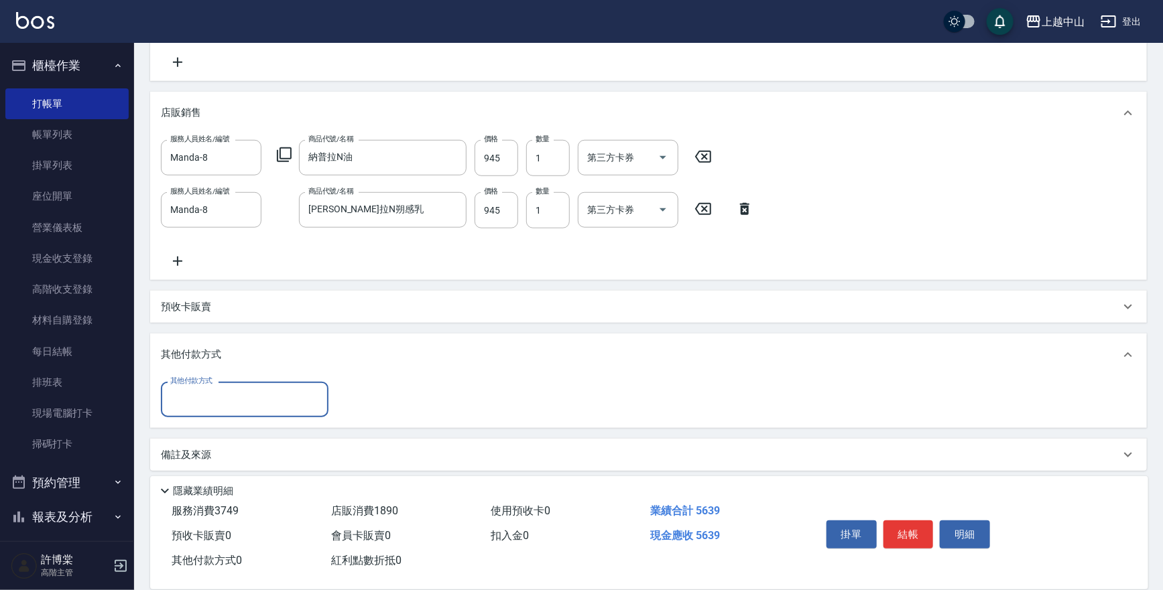
scroll to position [490, 0]
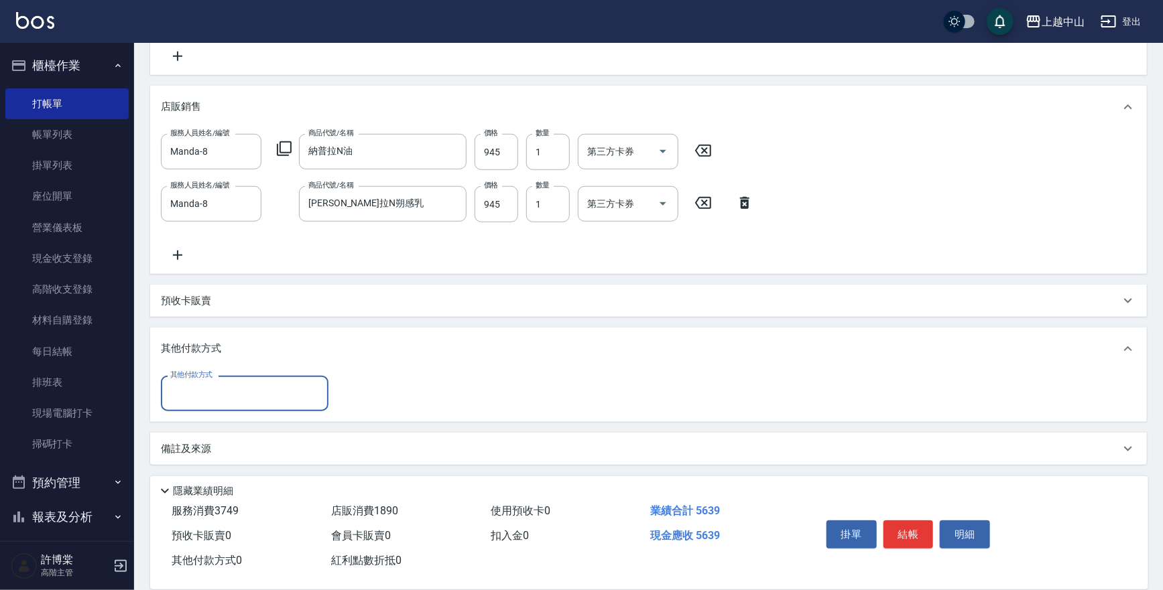
click at [301, 387] on input "其他付款方式" at bounding box center [244, 393] width 155 height 23
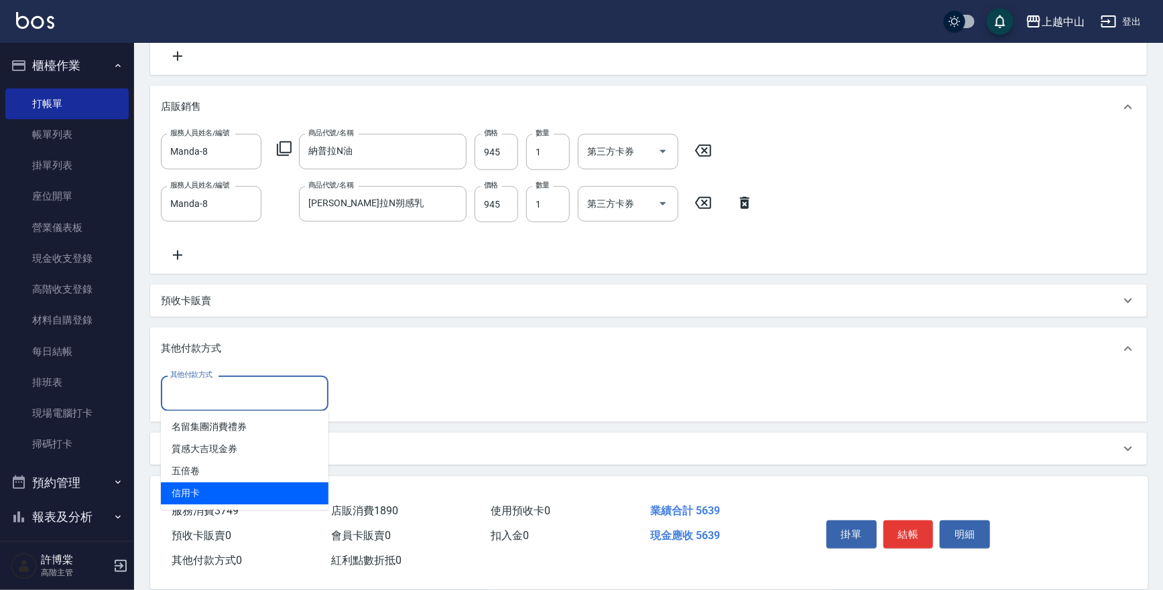
click at [300, 494] on span "信用卡" at bounding box center [245, 494] width 168 height 22
type input "信用卡"
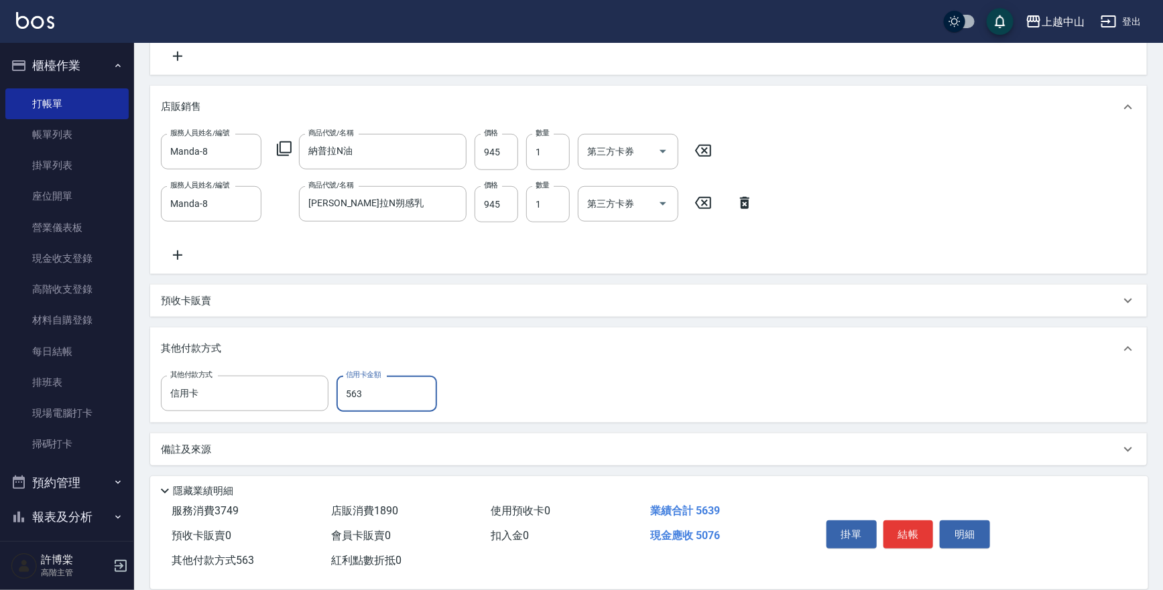
type input "5639"
type input "[DATE] 15:15"
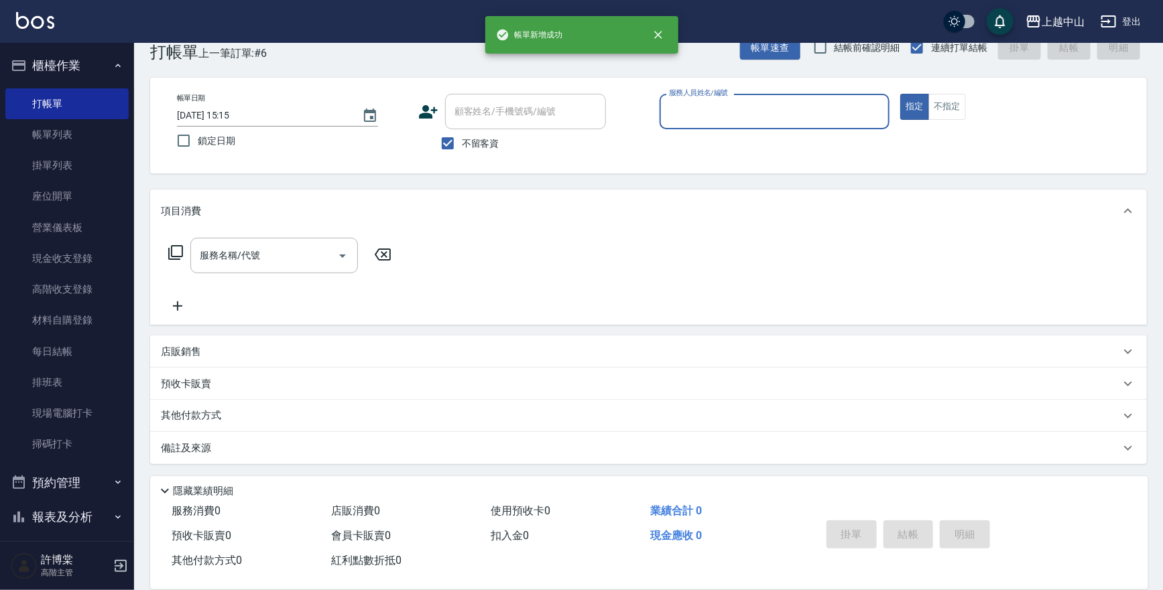
scroll to position [0, 0]
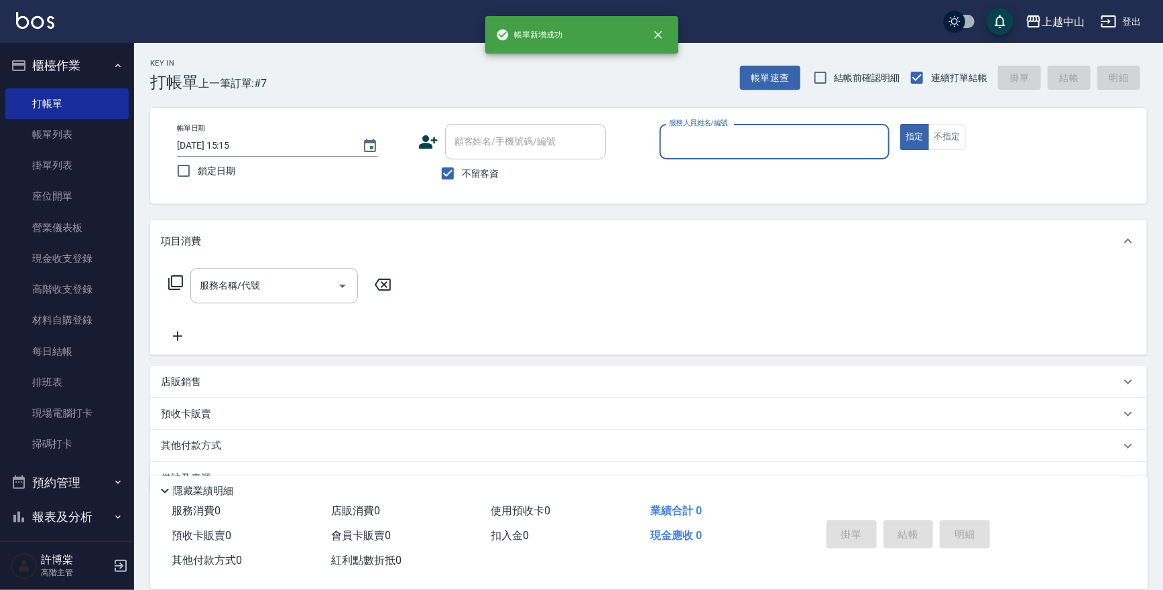
click at [61, 64] on button "櫃檯作業" at bounding box center [66, 65] width 123 height 35
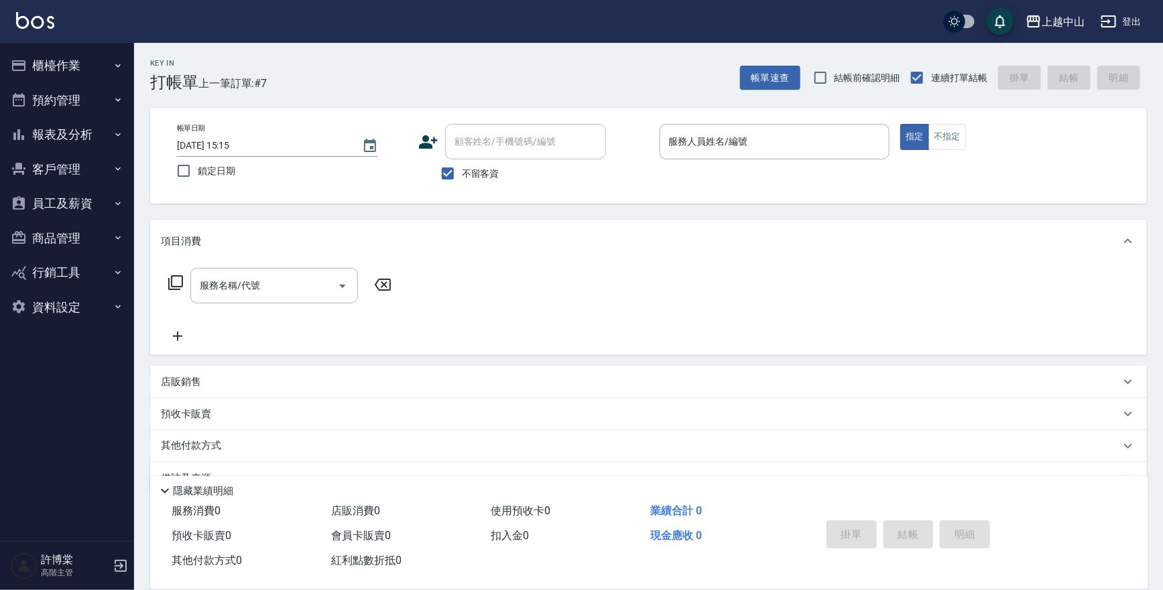
click at [68, 137] on button "報表及分析" at bounding box center [66, 134] width 123 height 35
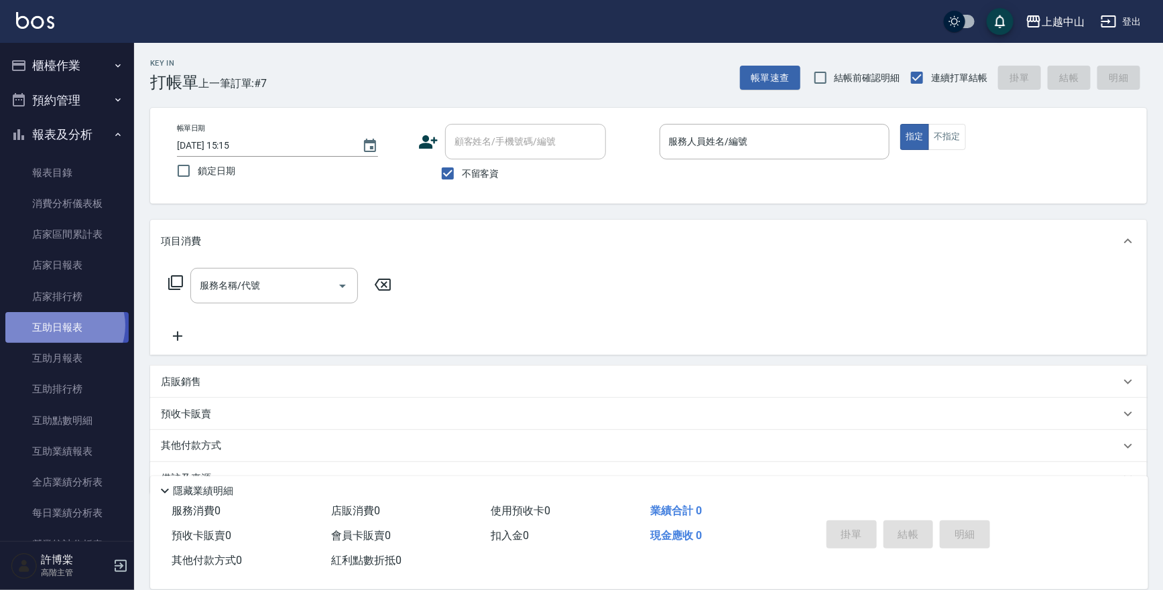
click at [64, 326] on link "互助日報表" at bounding box center [66, 327] width 123 height 31
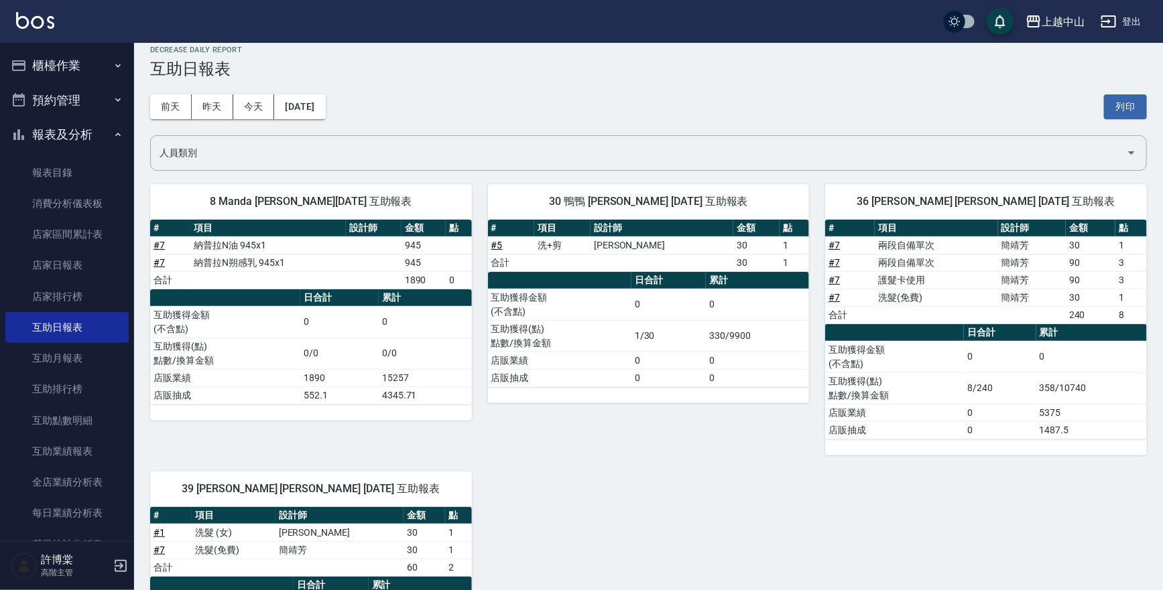
scroll to position [15, 0]
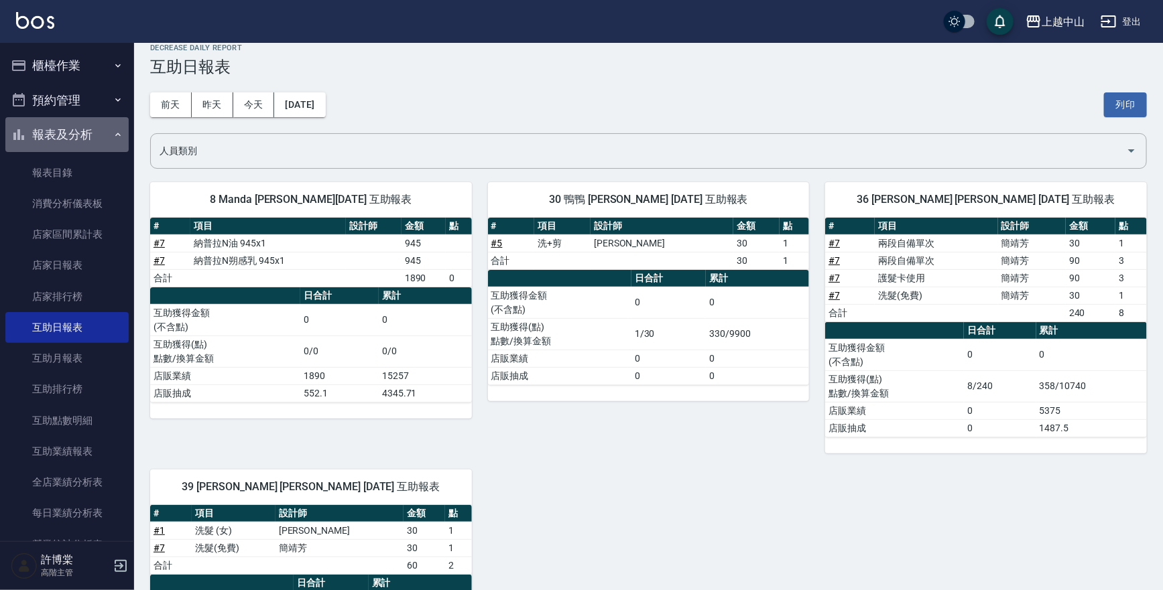
drag, startPoint x: 66, startPoint y: 133, endPoint x: 54, endPoint y: 103, distance: 32.1
click at [66, 133] on button "報表及分析" at bounding box center [66, 134] width 123 height 35
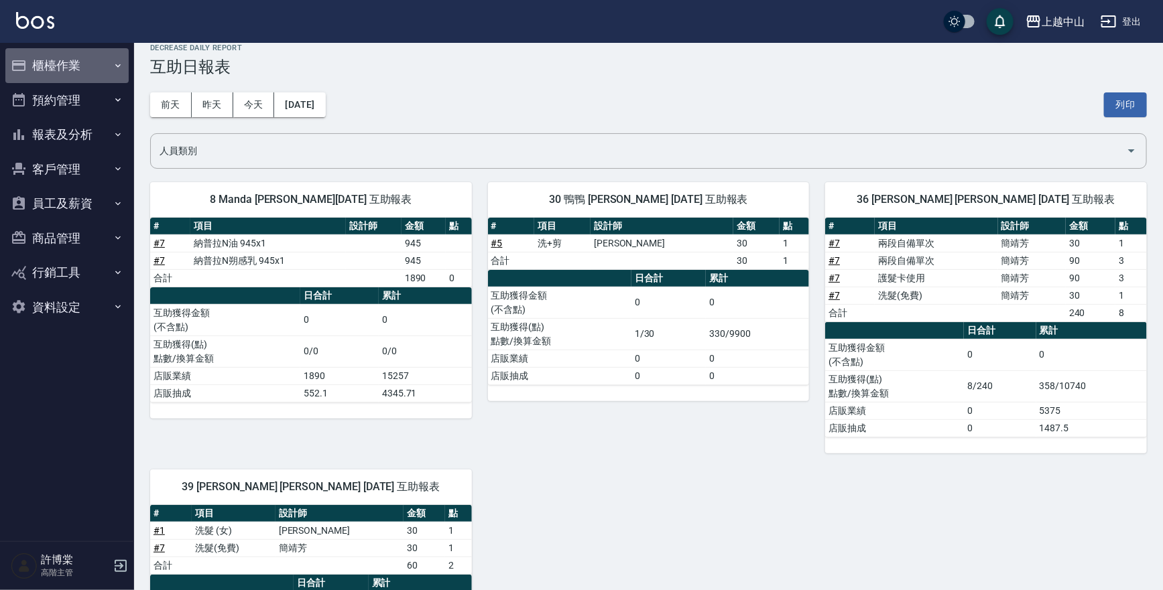
click at [76, 57] on button "櫃檯作業" at bounding box center [66, 65] width 123 height 35
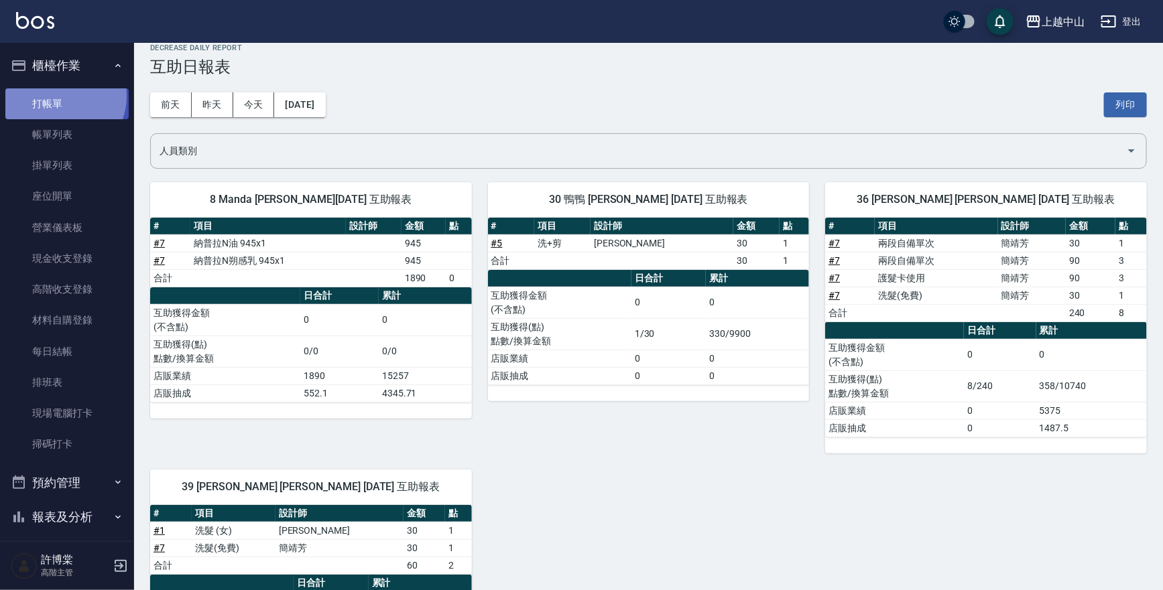
click at [59, 96] on link "打帳單" at bounding box center [66, 103] width 123 height 31
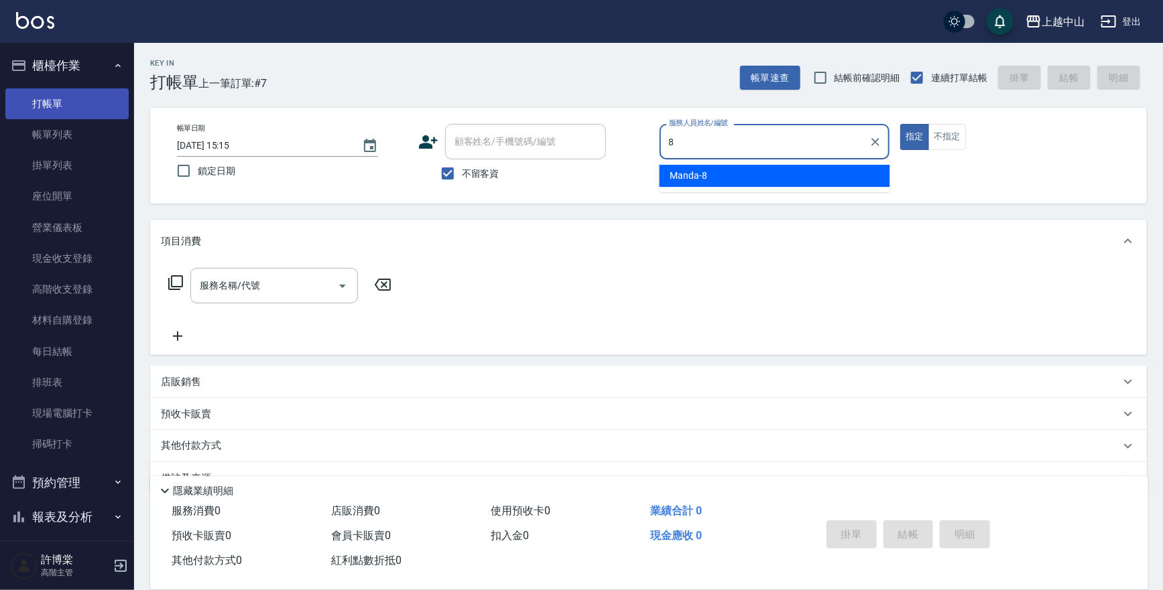
type input "Manda-8"
type button "true"
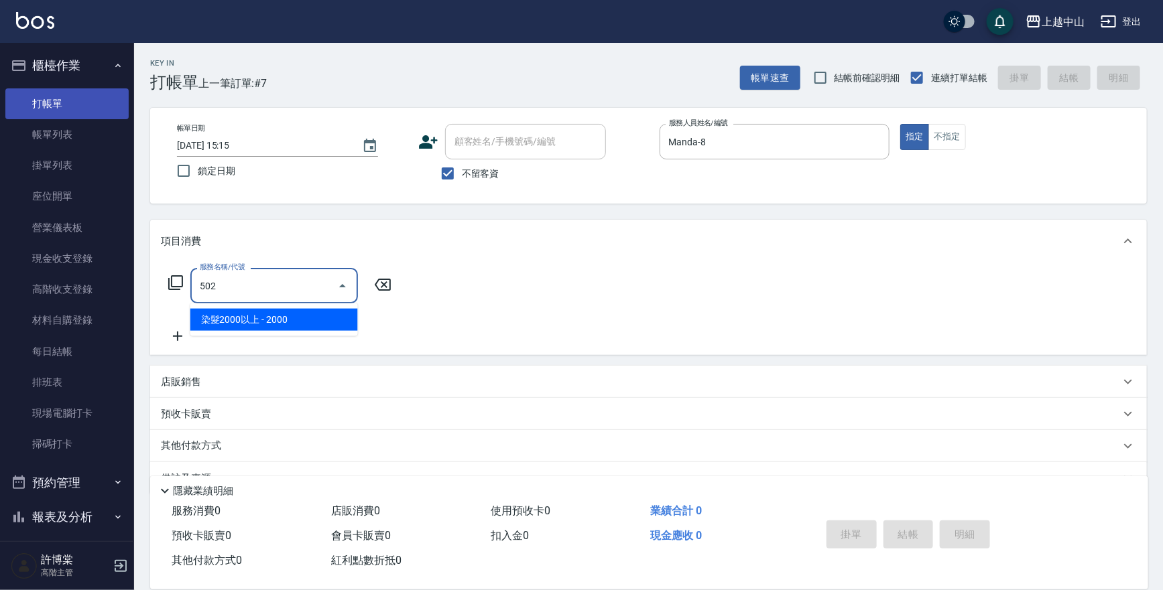
type input "染髮2000以上(502)"
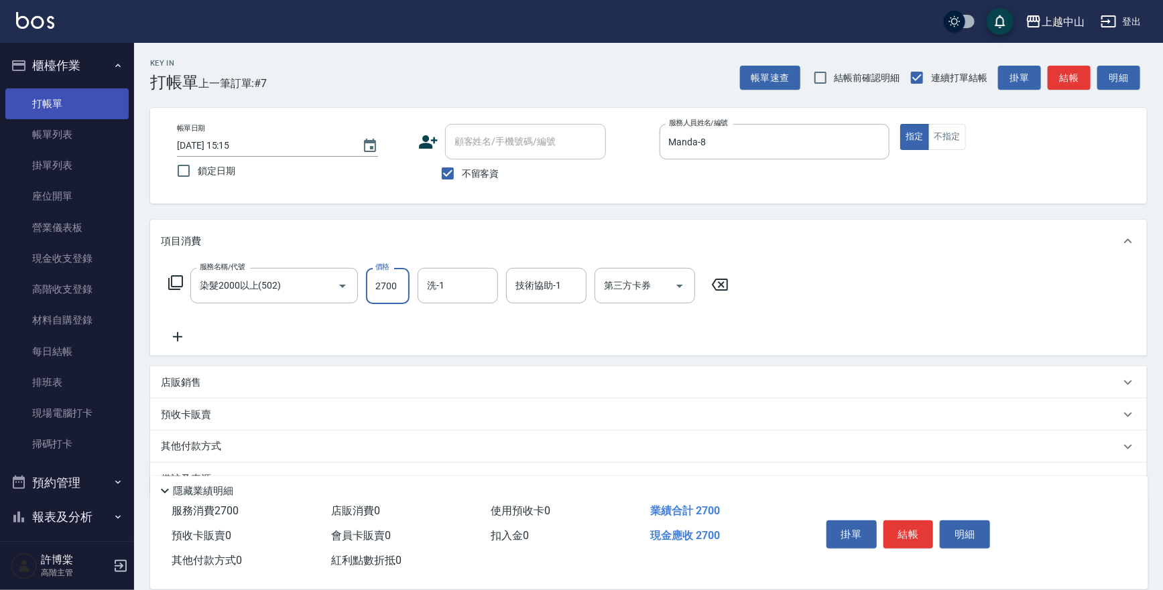
type input "2700"
type input "薇慈-36"
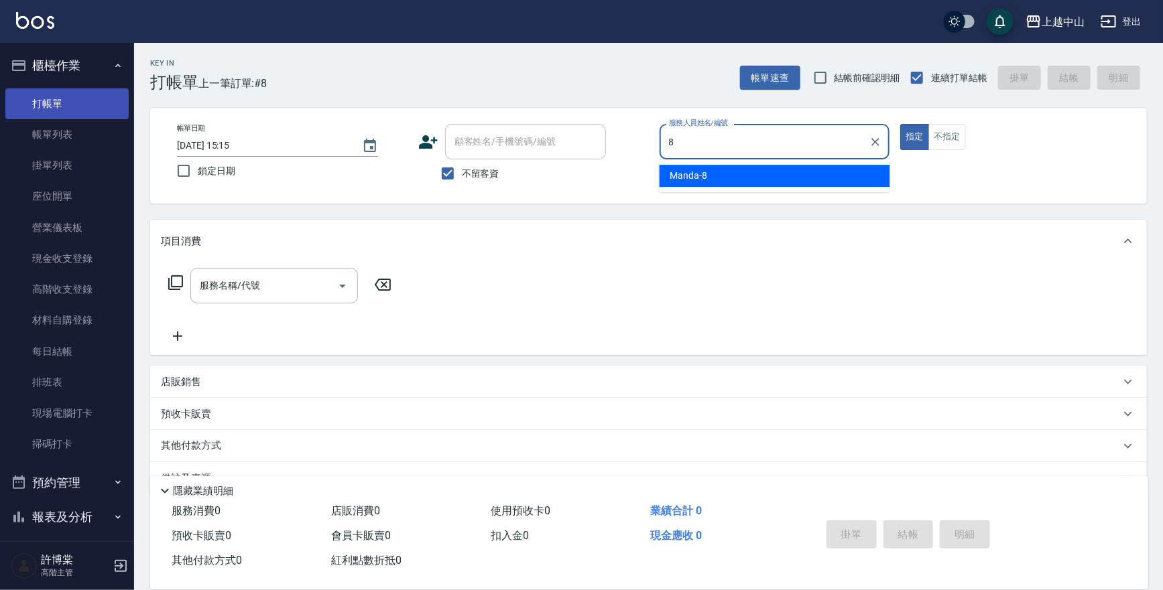
type input "Manda-8"
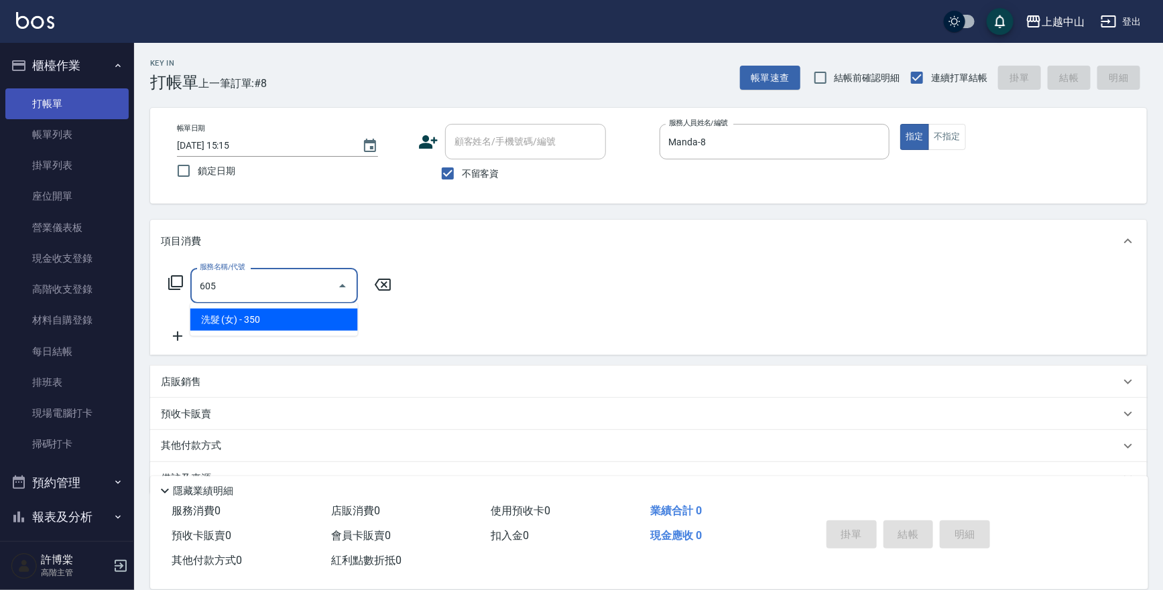
type input "洗髮 (女)(605)"
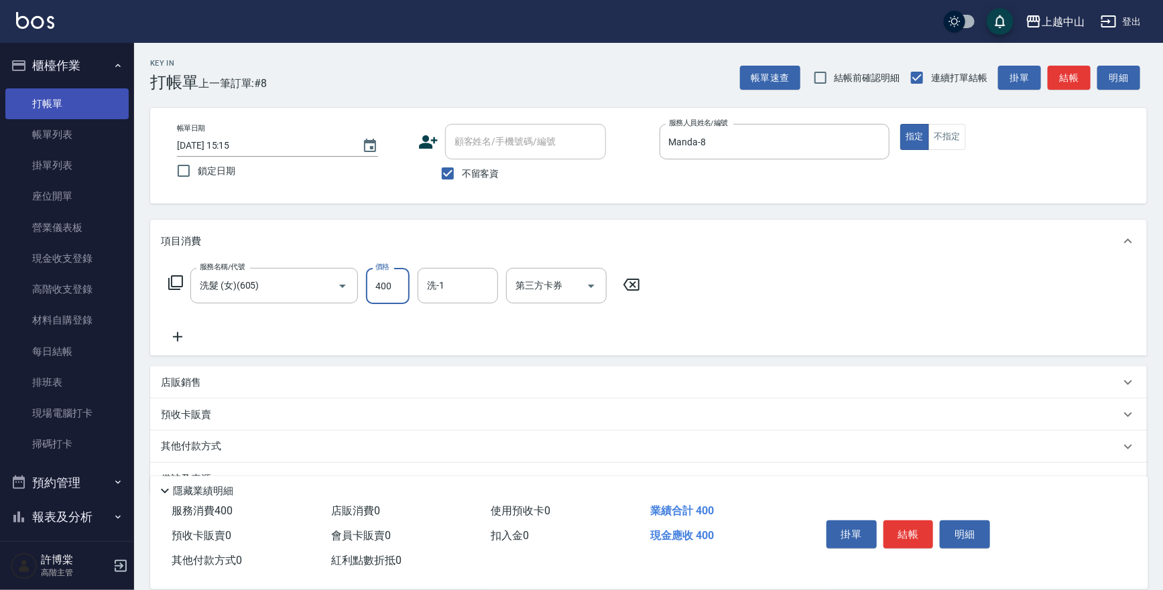
type input "400"
type input "鴨鴨-30"
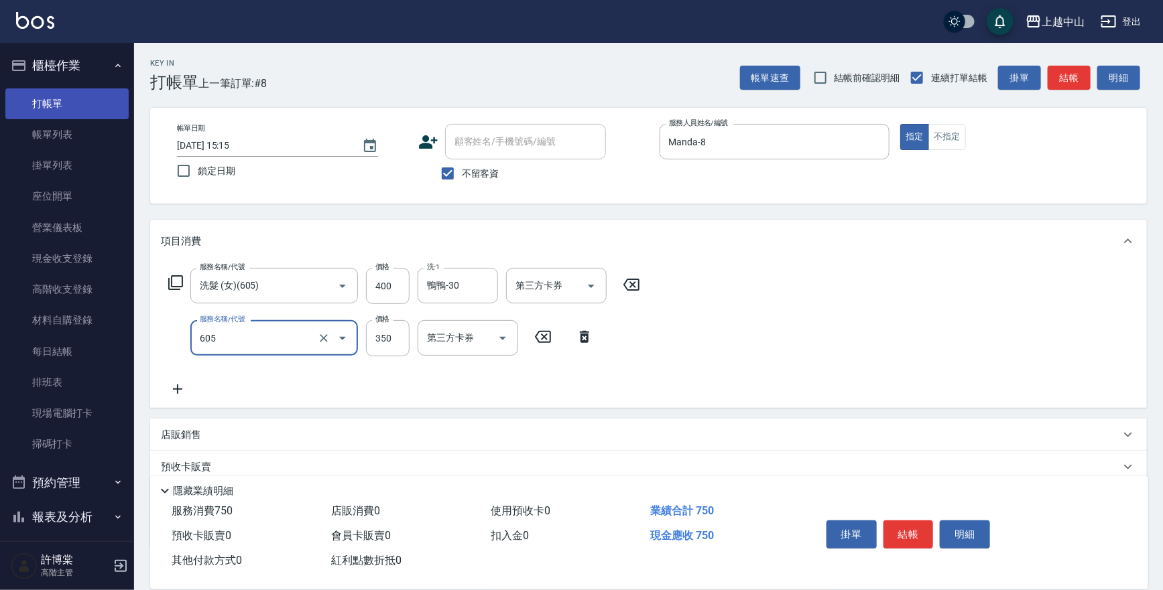
type input "洗髮 (女)(605)"
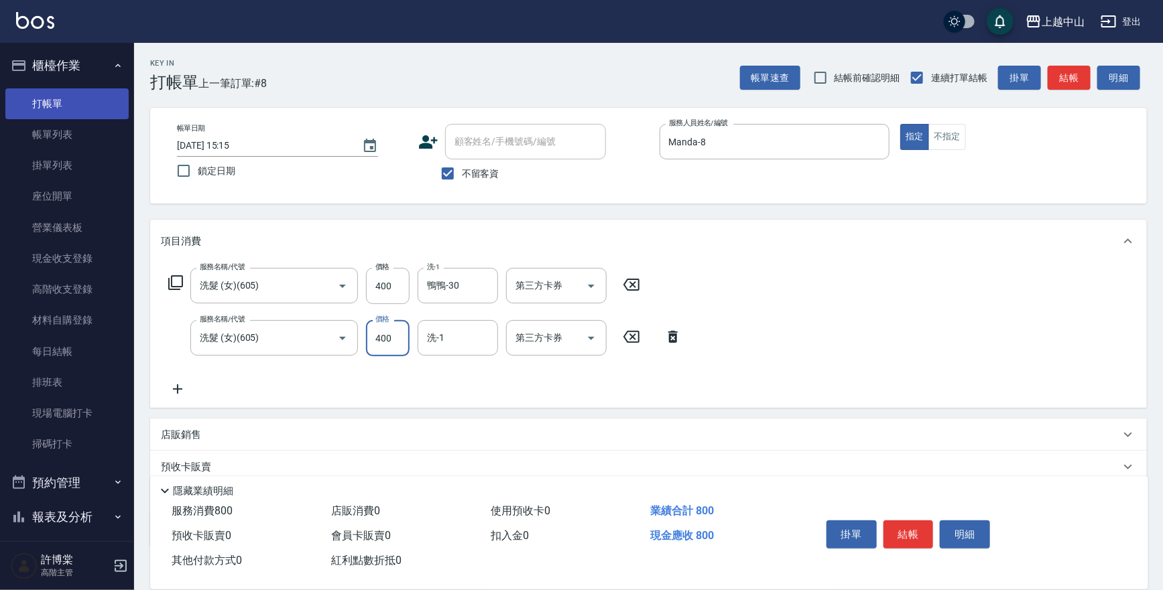
type input "400"
type input "薇慈-36"
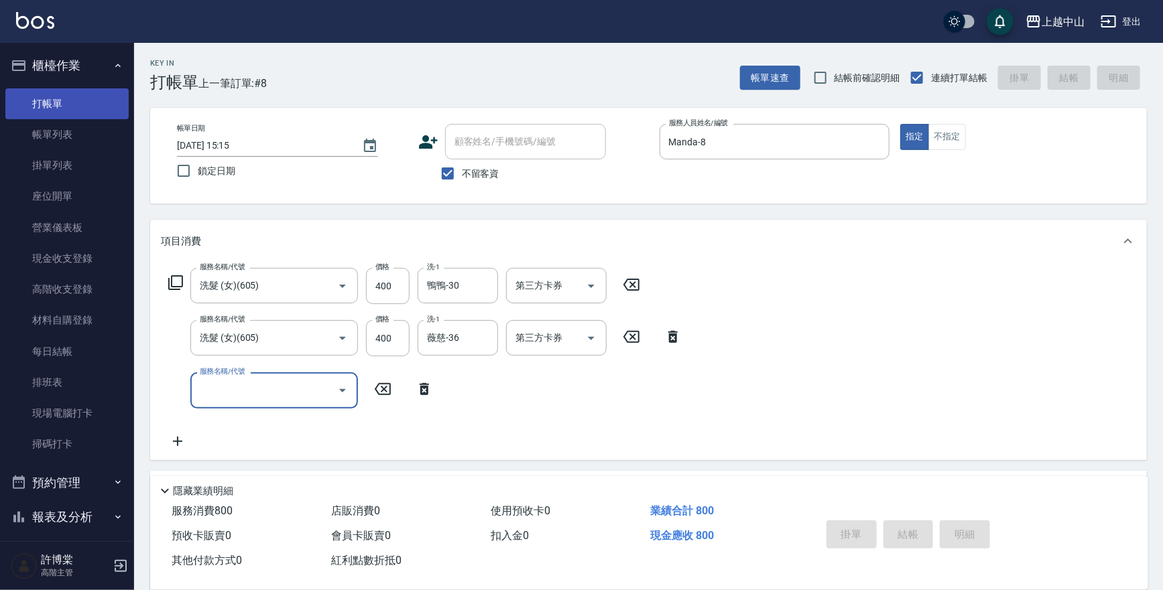
type input "2025/09/21 15:16"
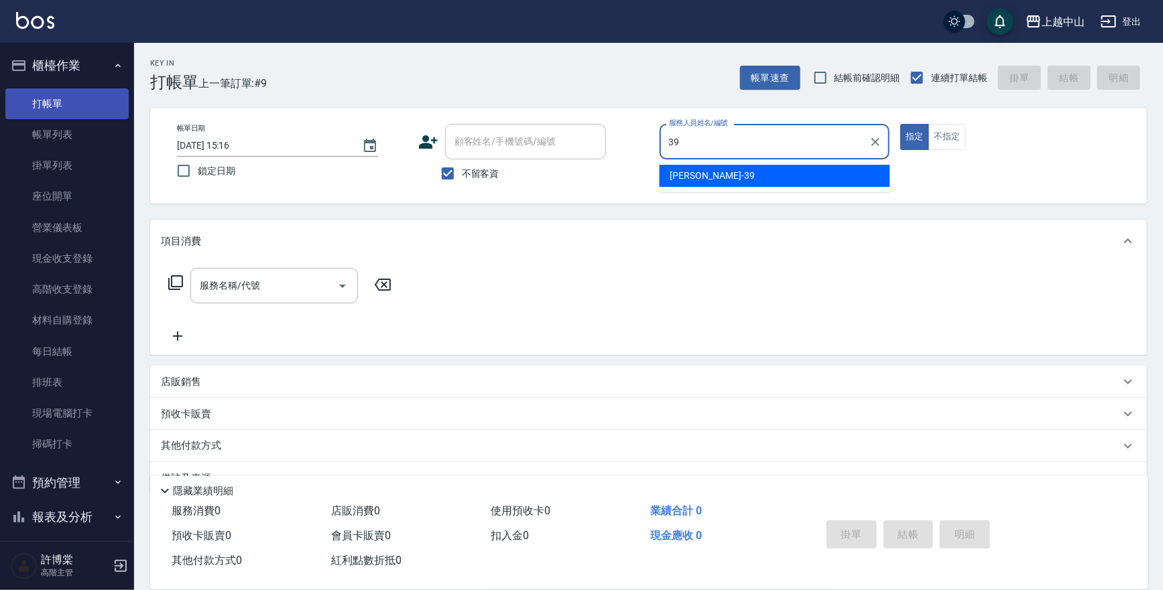
type input "俊彥-39"
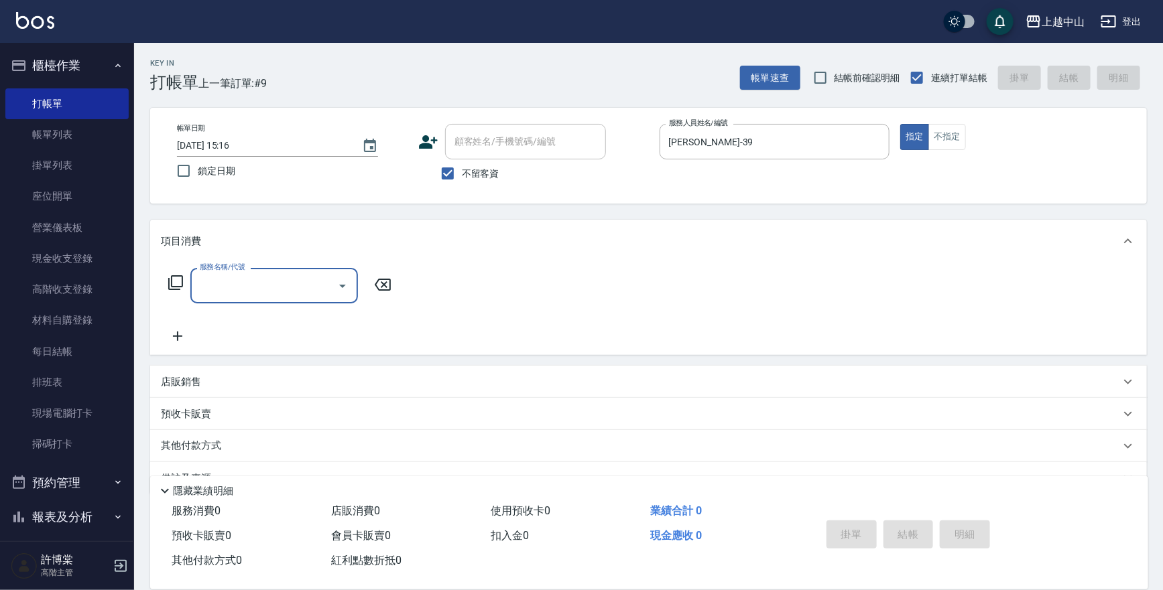
click at [389, 384] on div "店販銷售" at bounding box center [640, 382] width 959 height 14
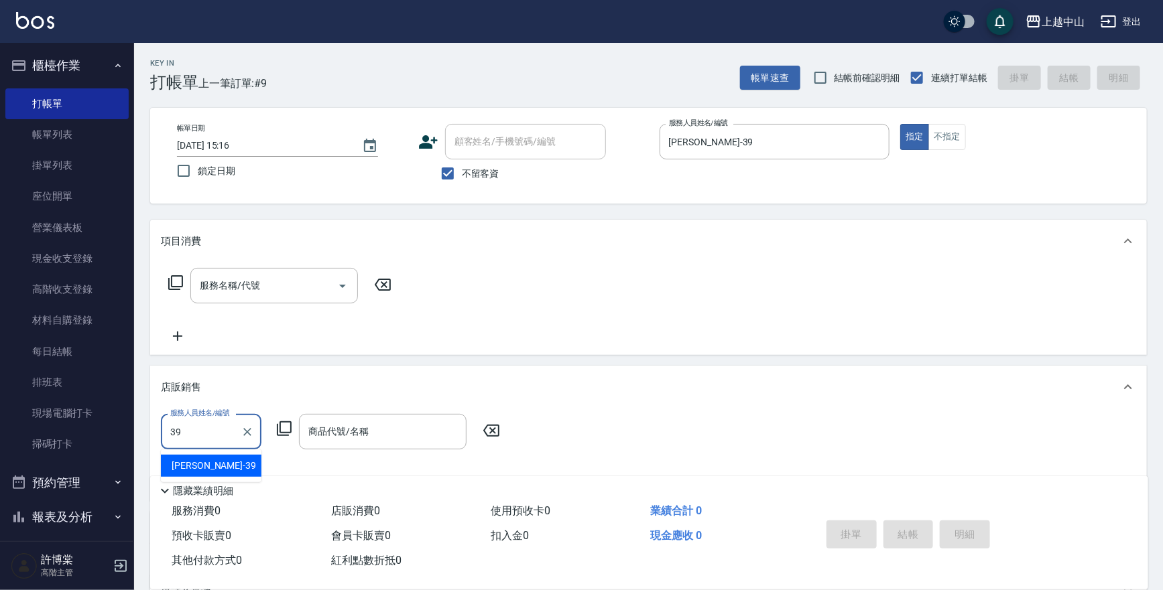
type input "俊彥-39"
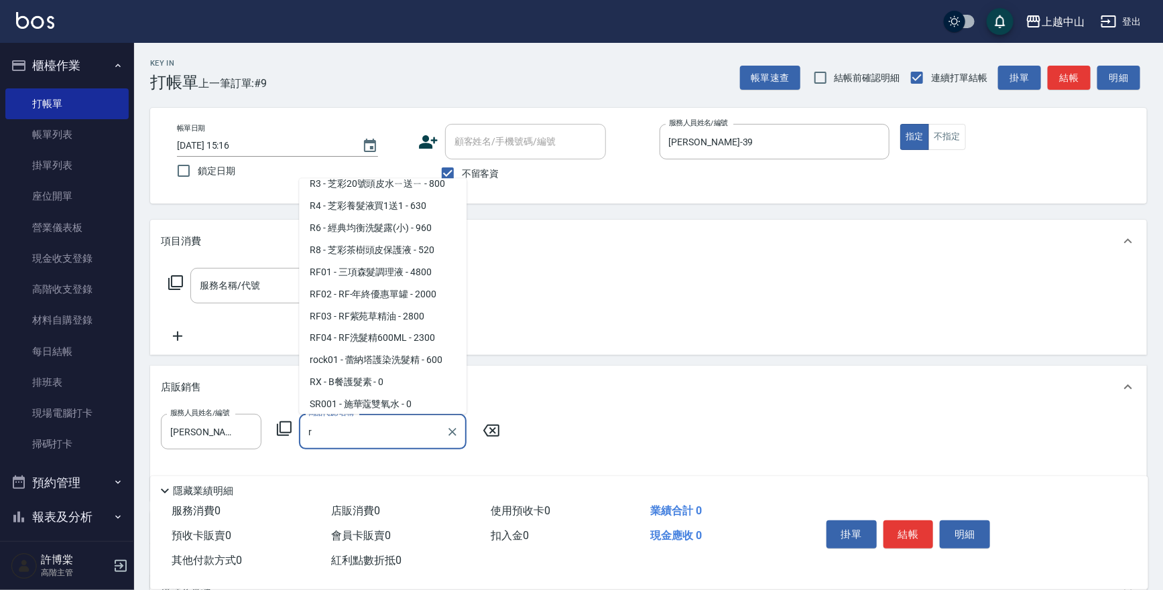
scroll to position [1139, 0]
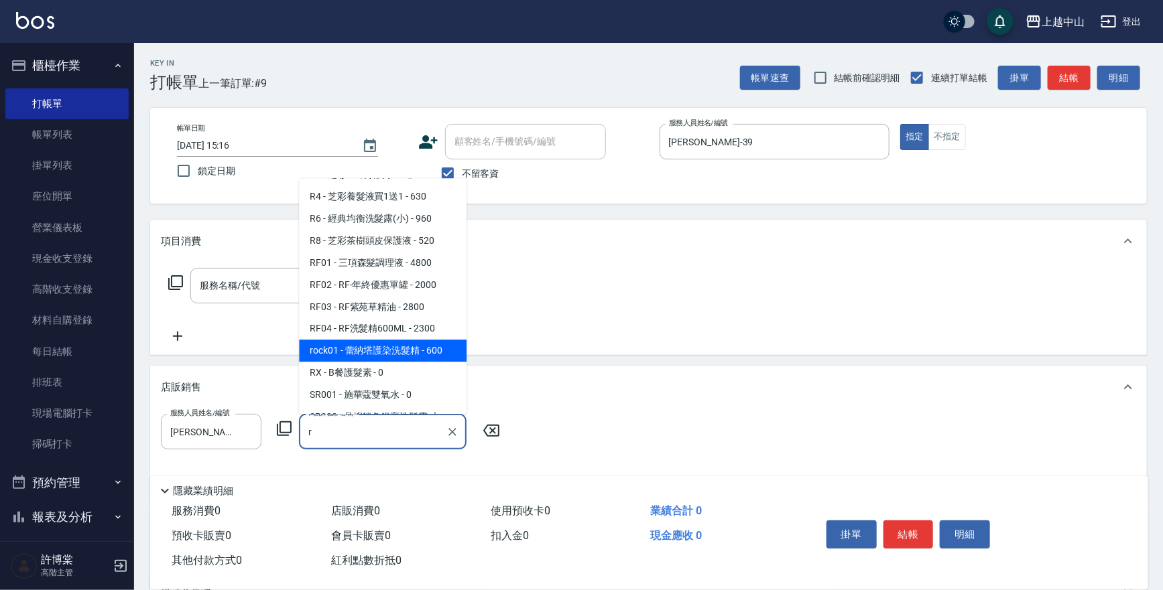
click at [422, 340] on span "rock01 - 蕾納塔護染洗髮精 - 600" at bounding box center [383, 351] width 168 height 22
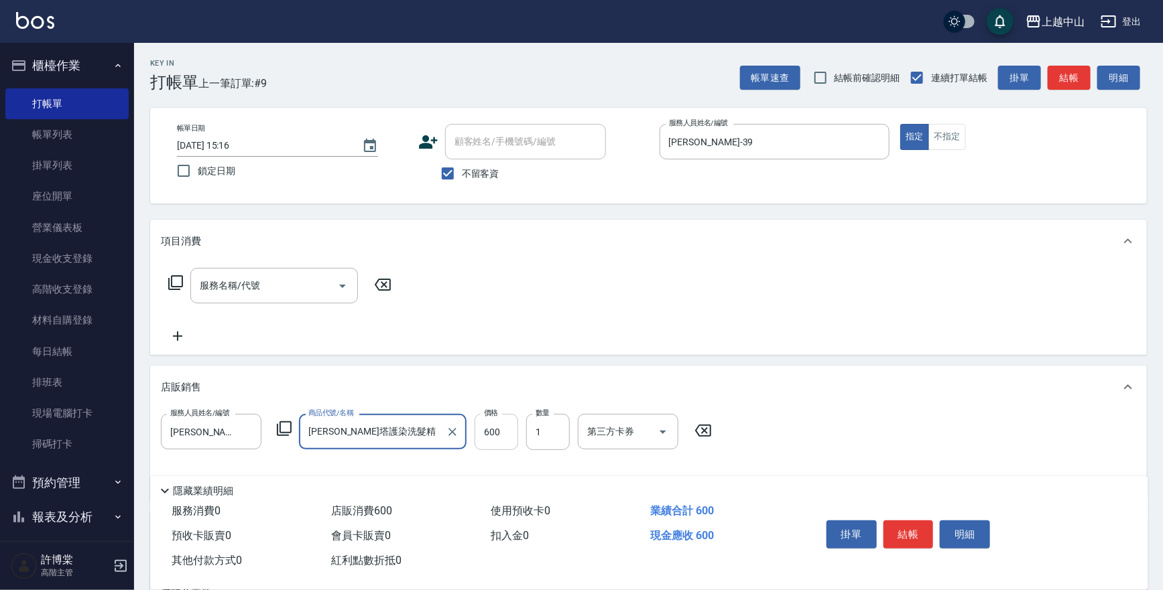
type input "蕾納塔護染洗髮精"
click at [497, 432] on input "600" at bounding box center [497, 432] width 44 height 36
type input "450"
type input "2"
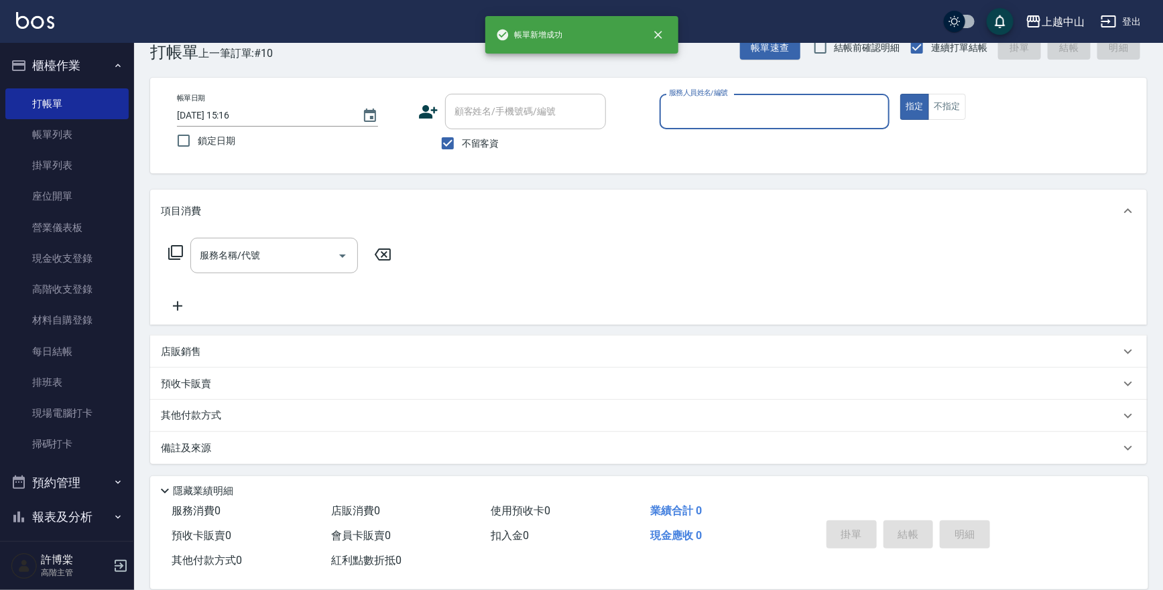
scroll to position [30, 0]
click at [113, 70] on icon "button" at bounding box center [118, 65] width 11 height 11
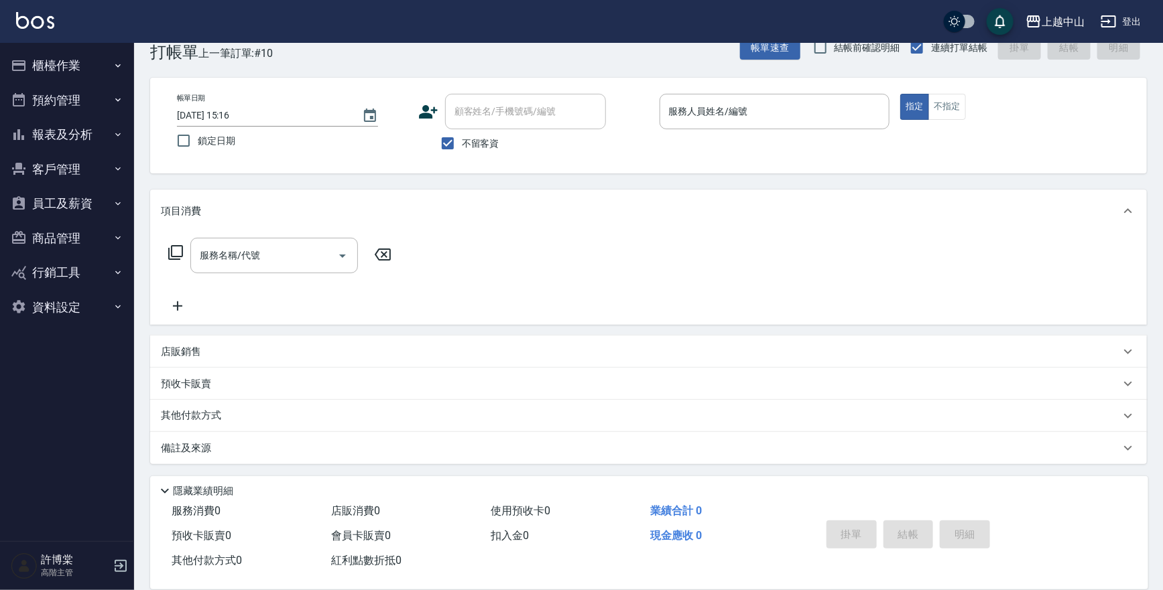
click at [84, 128] on button "報表及分析" at bounding box center [66, 134] width 123 height 35
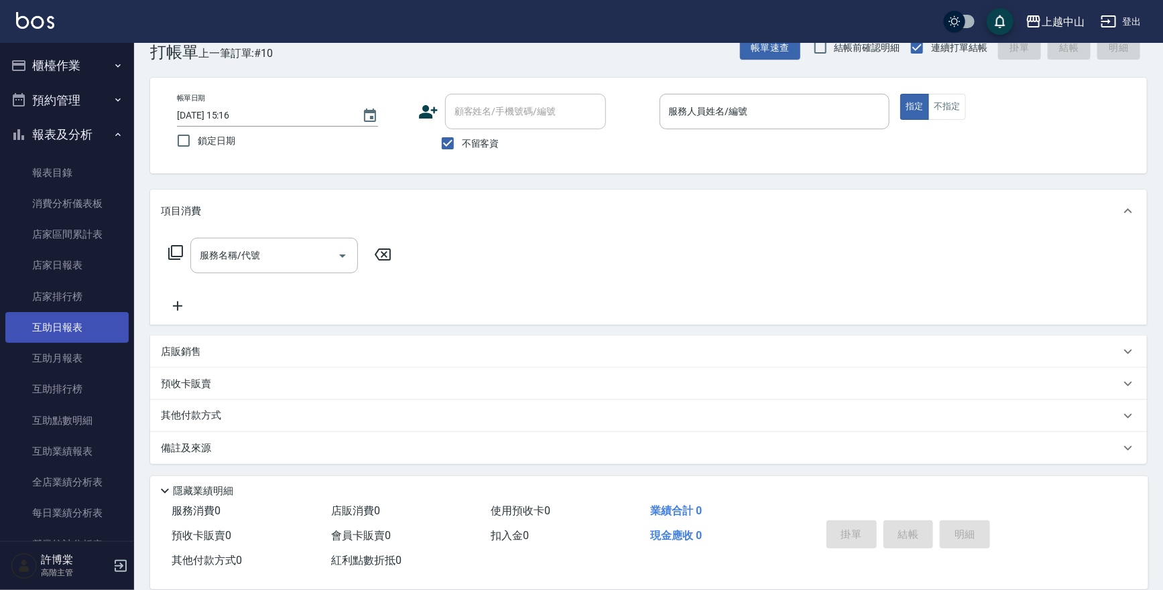
click at [67, 329] on link "互助日報表" at bounding box center [66, 327] width 123 height 31
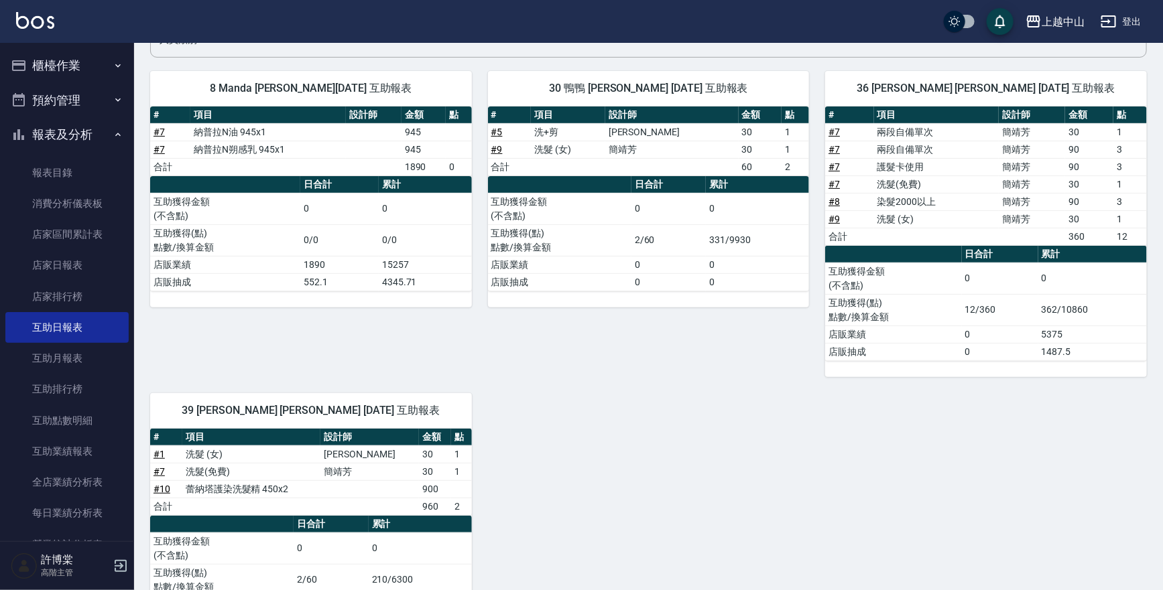
scroll to position [129, 0]
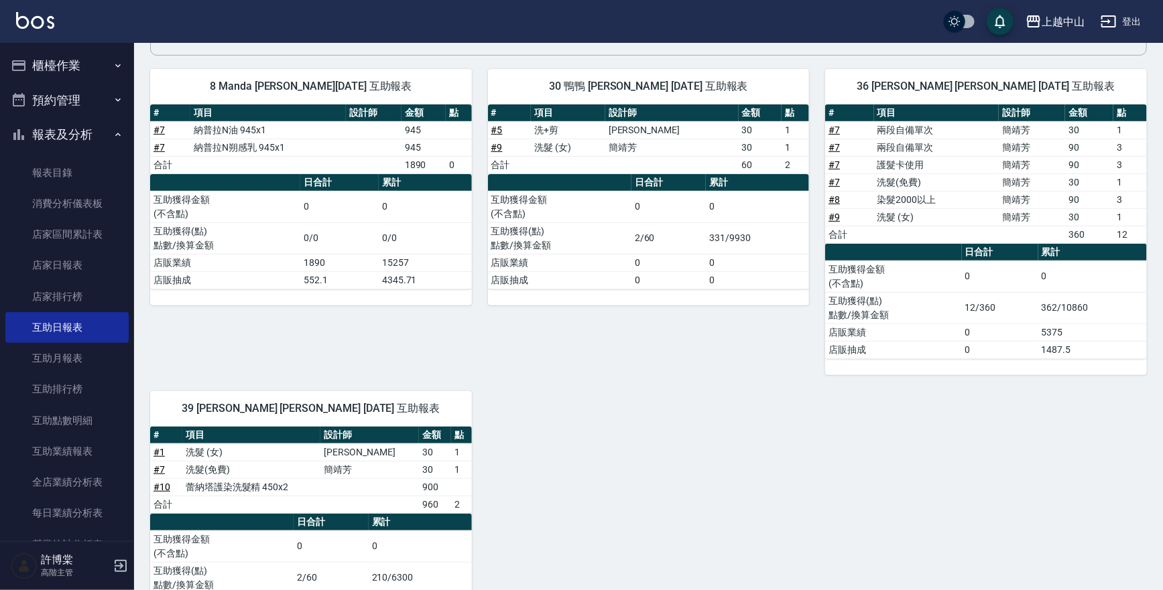
click at [835, 199] on link "# 8" at bounding box center [833, 199] width 11 height 11
click at [97, 294] on link "店家排行榜" at bounding box center [66, 296] width 123 height 31
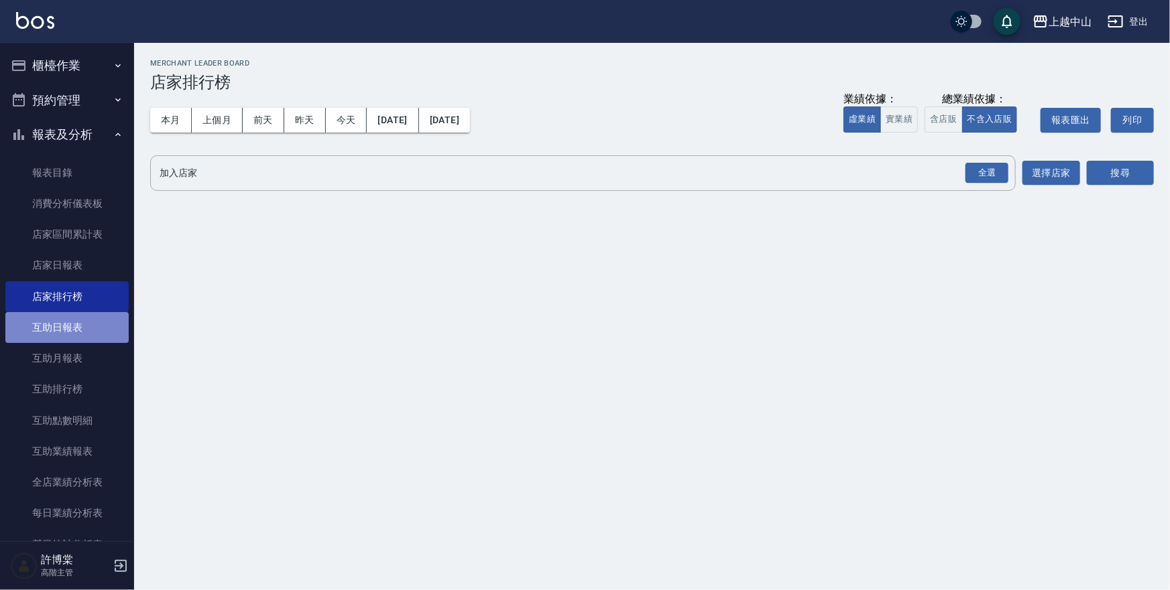
click at [100, 328] on link "互助日報表" at bounding box center [66, 327] width 123 height 31
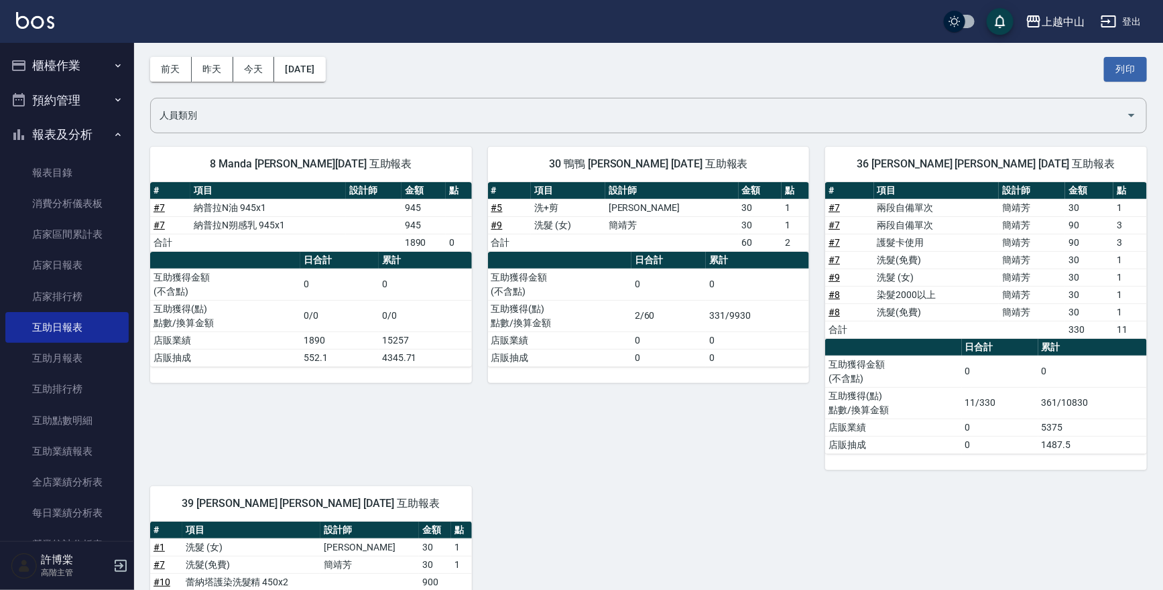
scroll to position [5, 0]
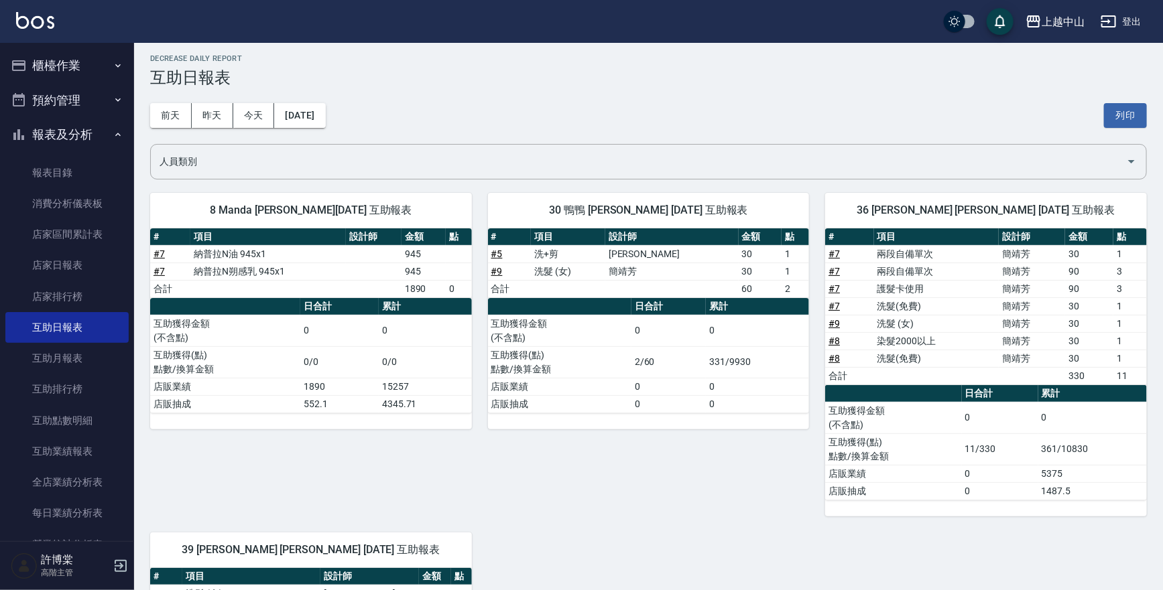
click at [221, 102] on div "前天 昨天 今天 2025/09/21 列印" at bounding box center [648, 115] width 997 height 57
click at [197, 113] on button "昨天" at bounding box center [213, 115] width 42 height 25
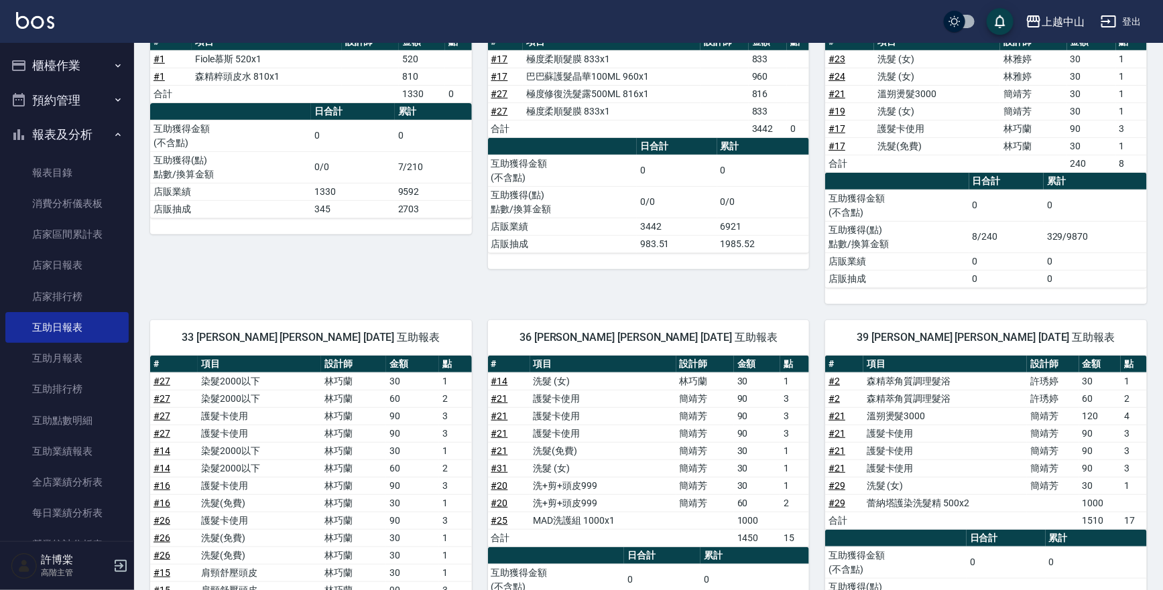
scroll to position [64, 0]
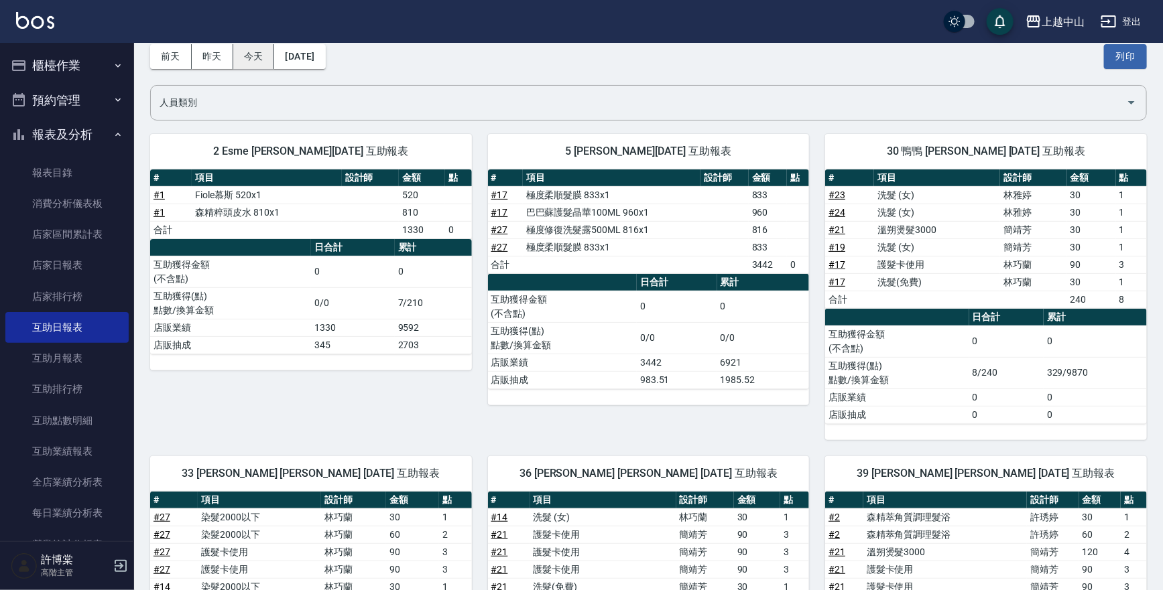
click at [267, 64] on button "今天" at bounding box center [254, 56] width 42 height 25
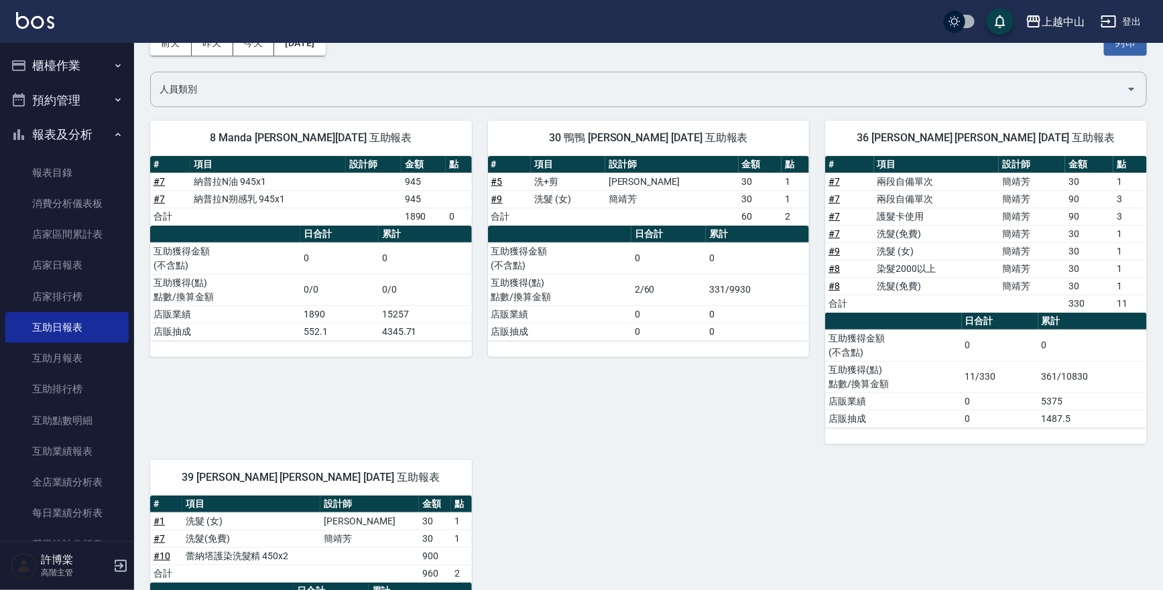
scroll to position [44, 0]
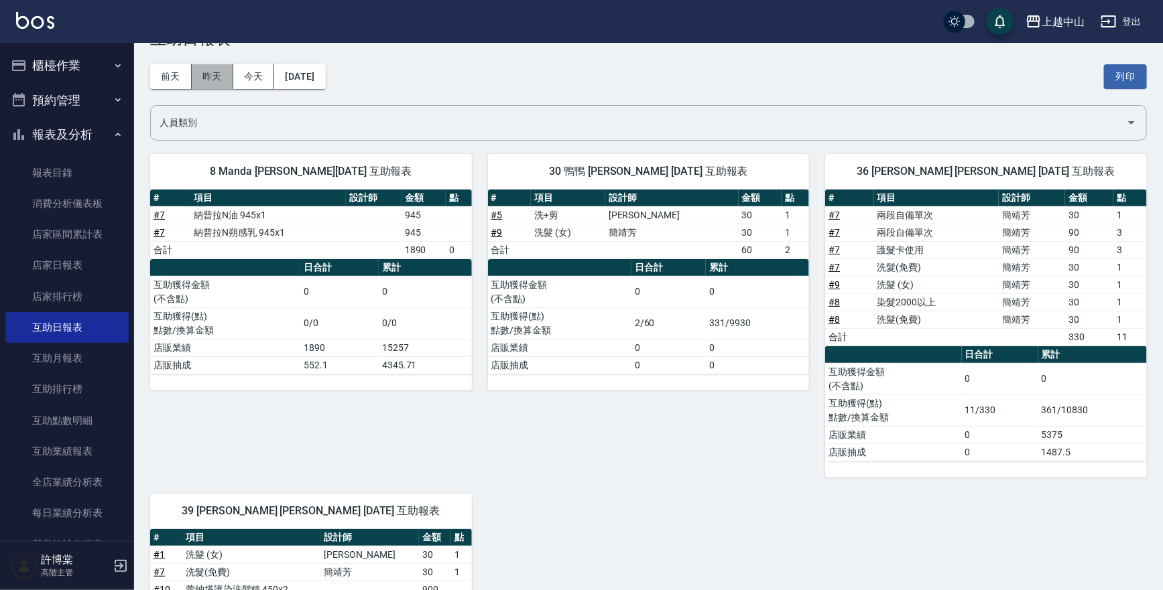
click at [214, 72] on button "昨天" at bounding box center [213, 76] width 42 height 25
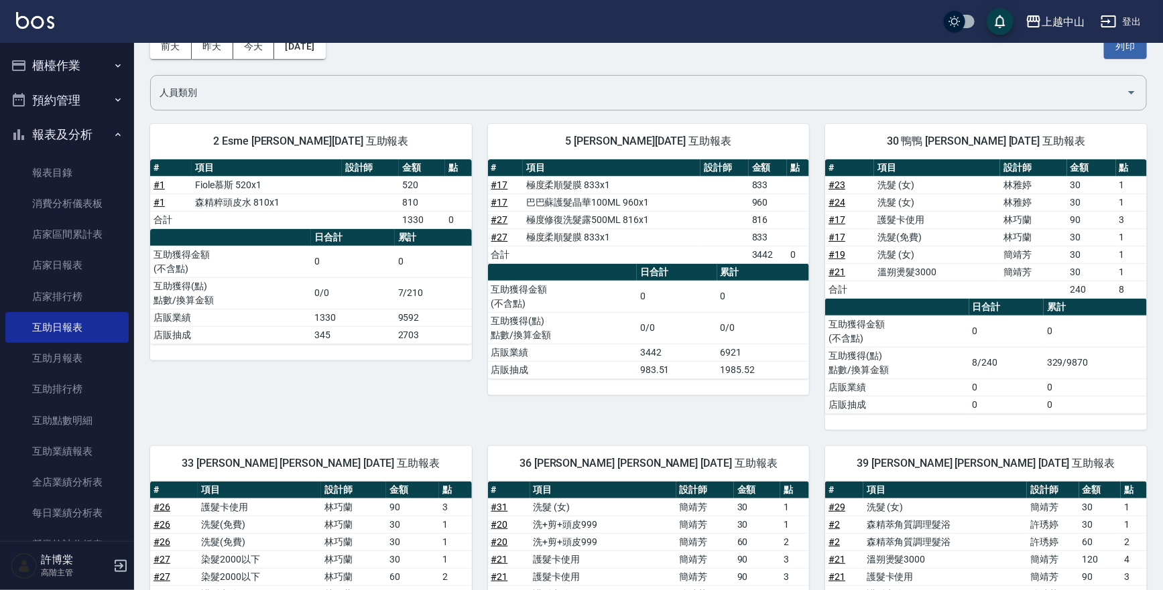
scroll to position [18, 0]
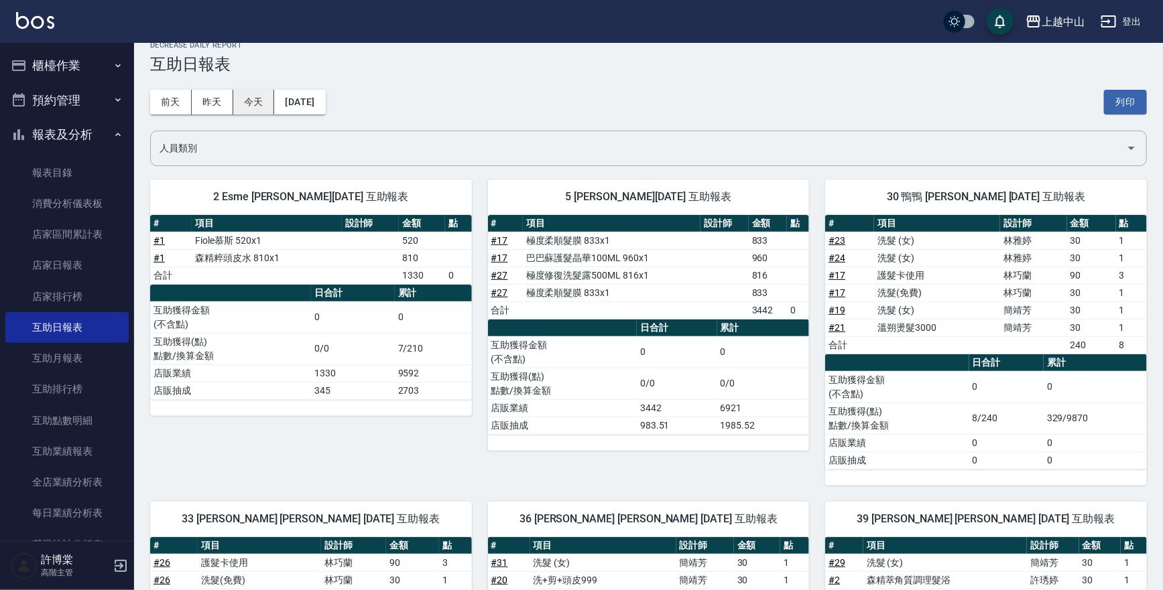
click at [256, 100] on button "今天" at bounding box center [254, 102] width 42 height 25
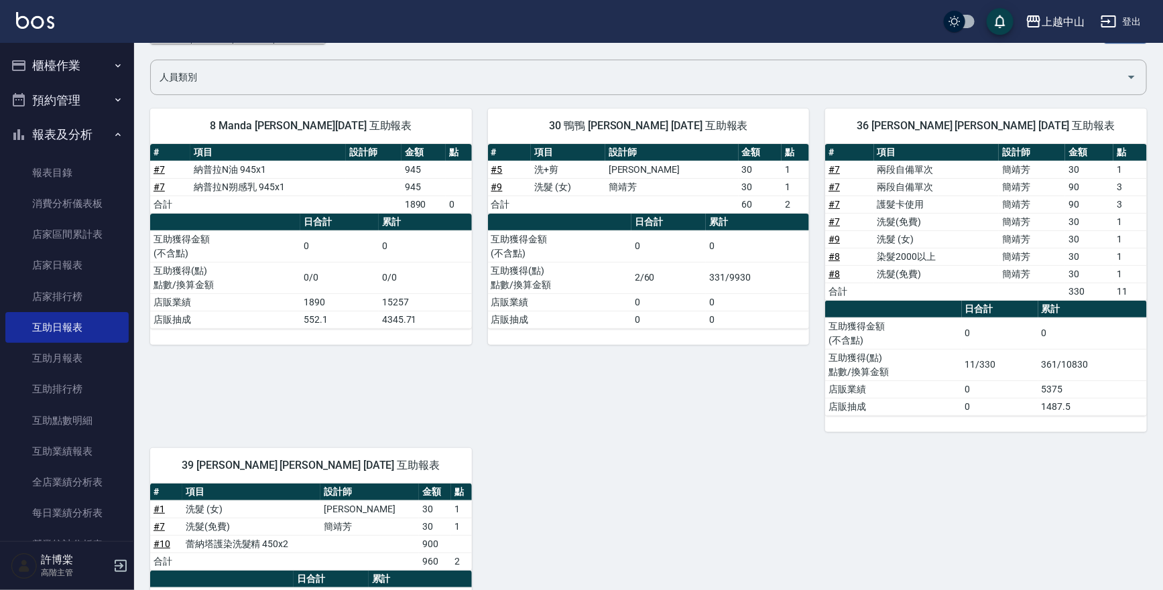
scroll to position [214, 0]
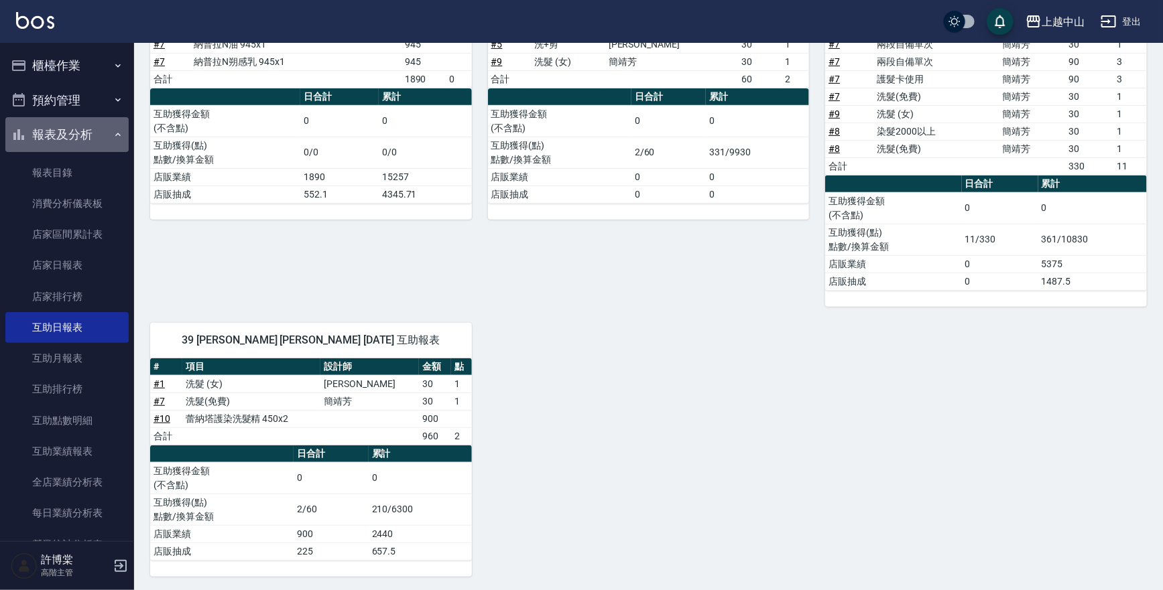
click at [76, 125] on button "報表及分析" at bounding box center [66, 134] width 123 height 35
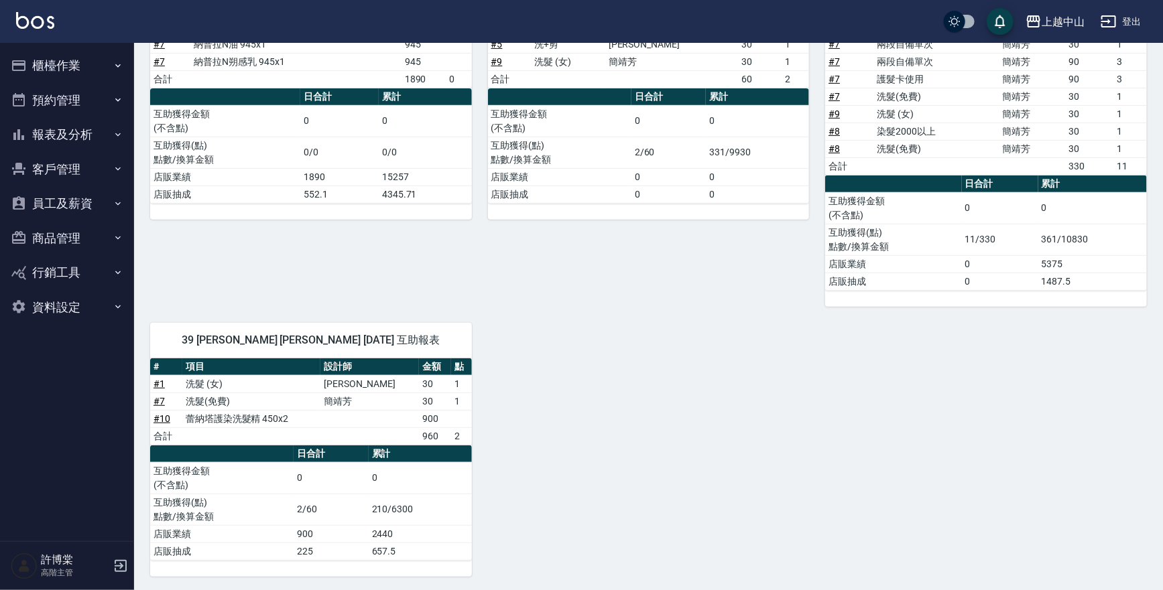
click at [86, 63] on button "櫃檯作業" at bounding box center [66, 65] width 123 height 35
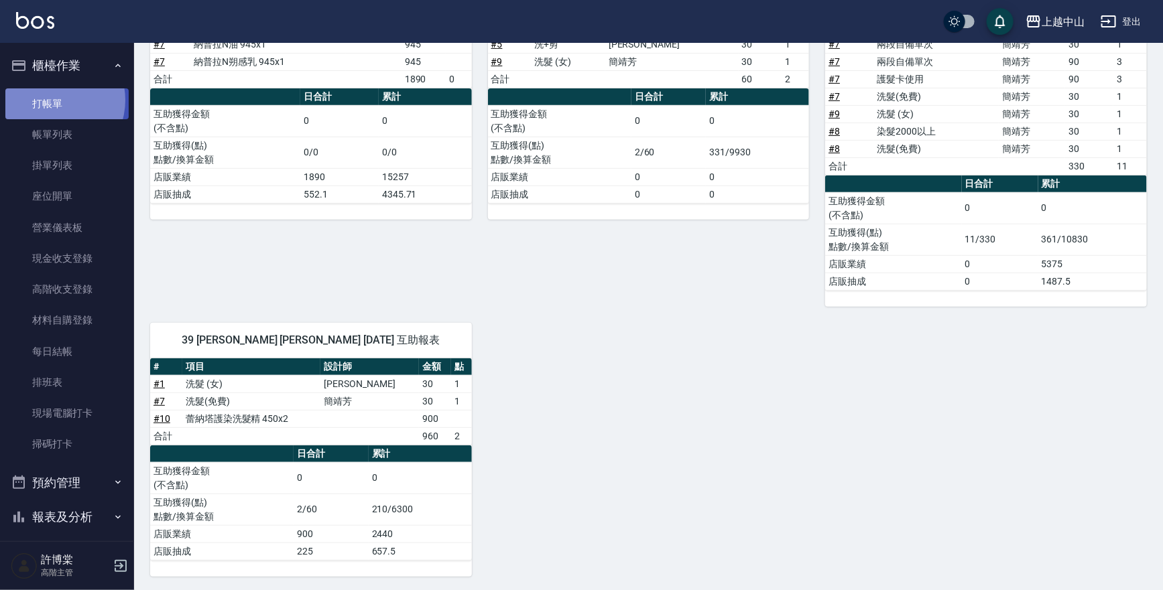
click at [54, 100] on link "打帳單" at bounding box center [66, 103] width 123 height 31
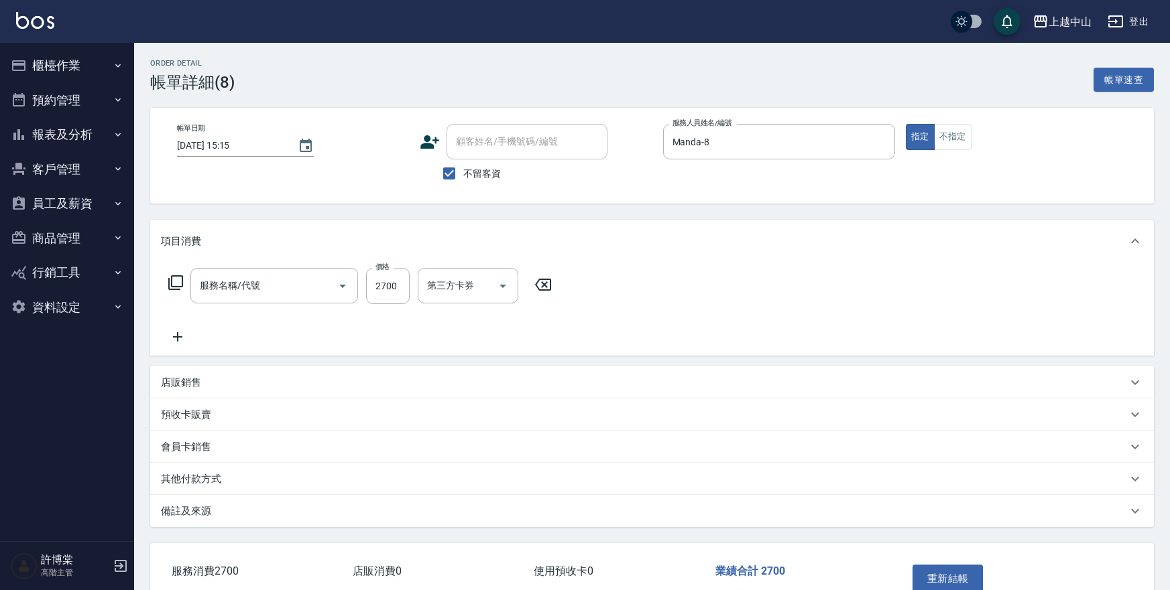
type input "染髮2000以上(502)"
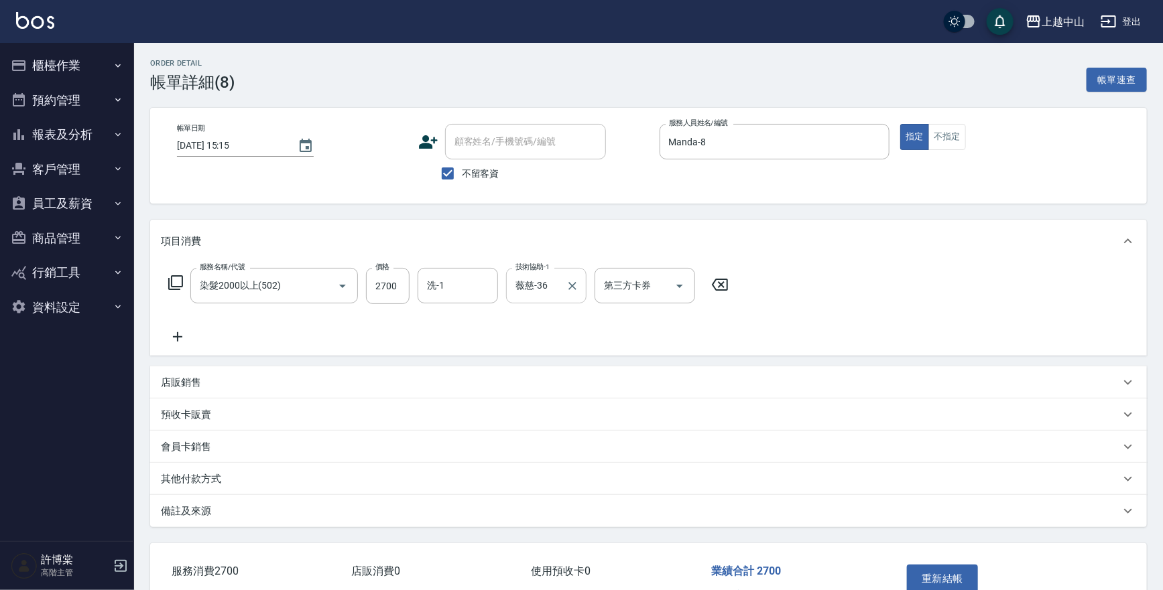
click at [574, 284] on icon "Clear" at bounding box center [572, 286] width 8 height 8
click at [473, 288] on input "洗-1" at bounding box center [458, 285] width 68 height 23
type input "薇慈-36"
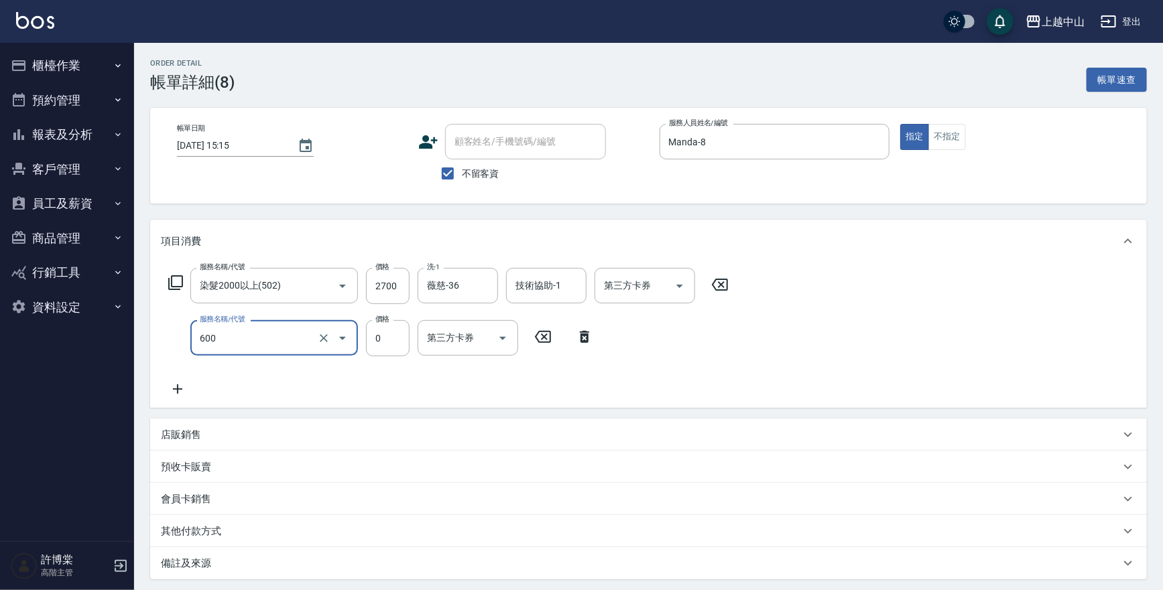
type input "洗髮(免費)(600)"
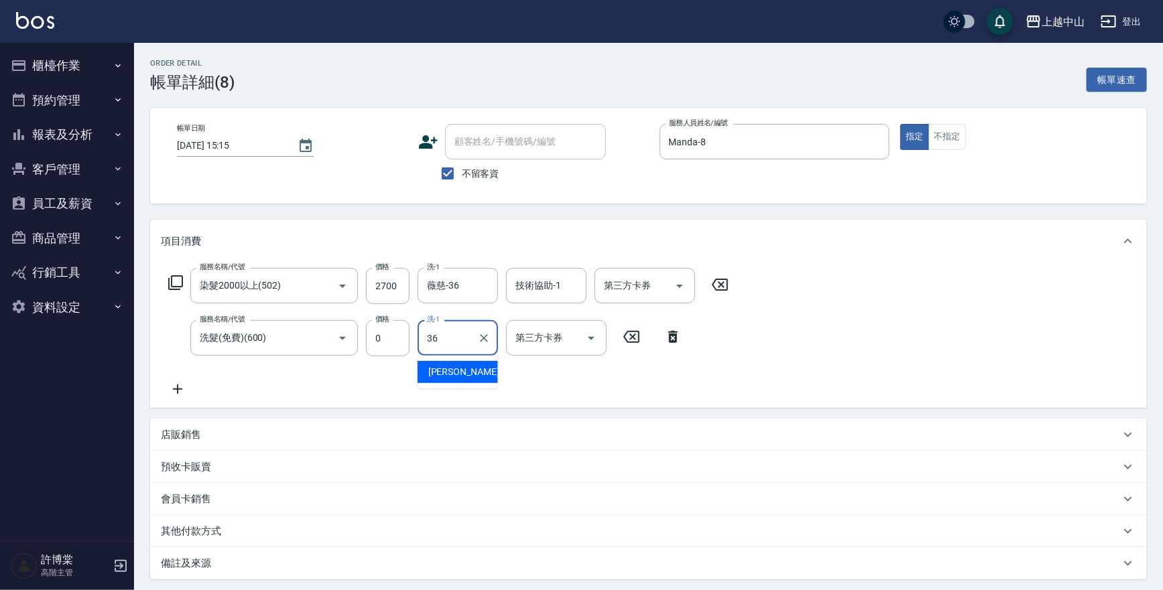
type input "薇慈-36"
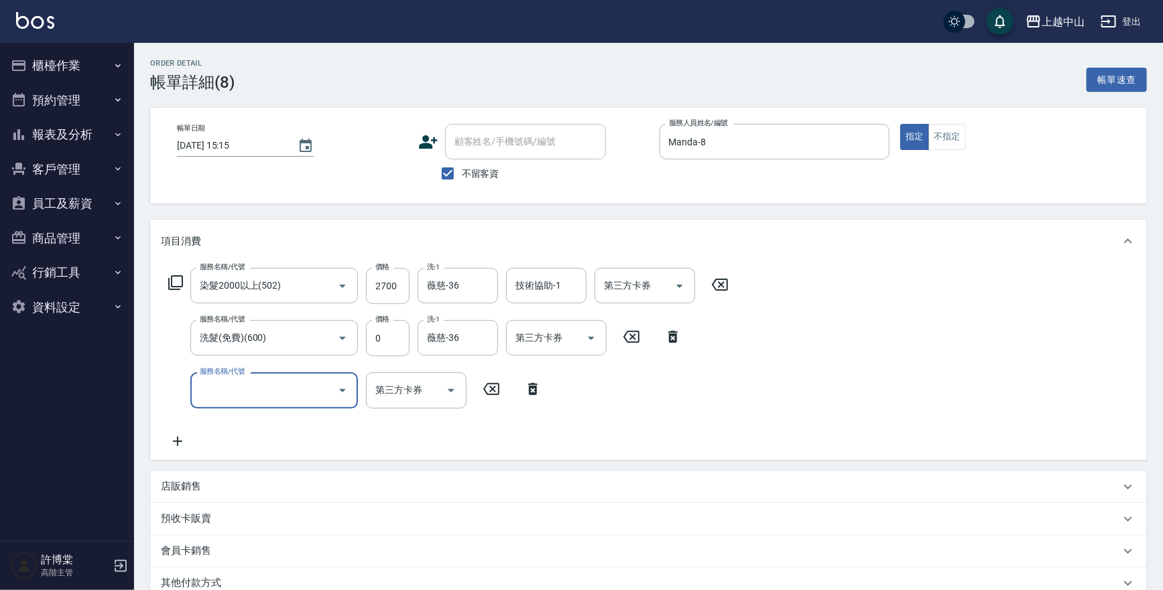
scroll to position [136, 0]
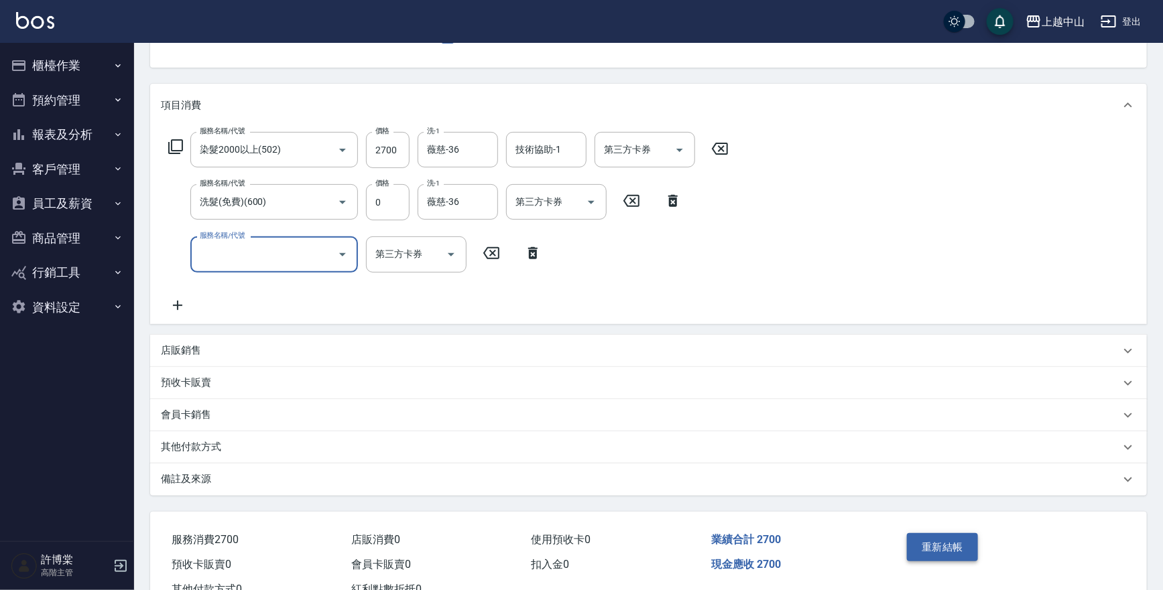
click at [921, 542] on button "重新結帳" at bounding box center [942, 547] width 71 height 28
